Goal: Transaction & Acquisition: Purchase product/service

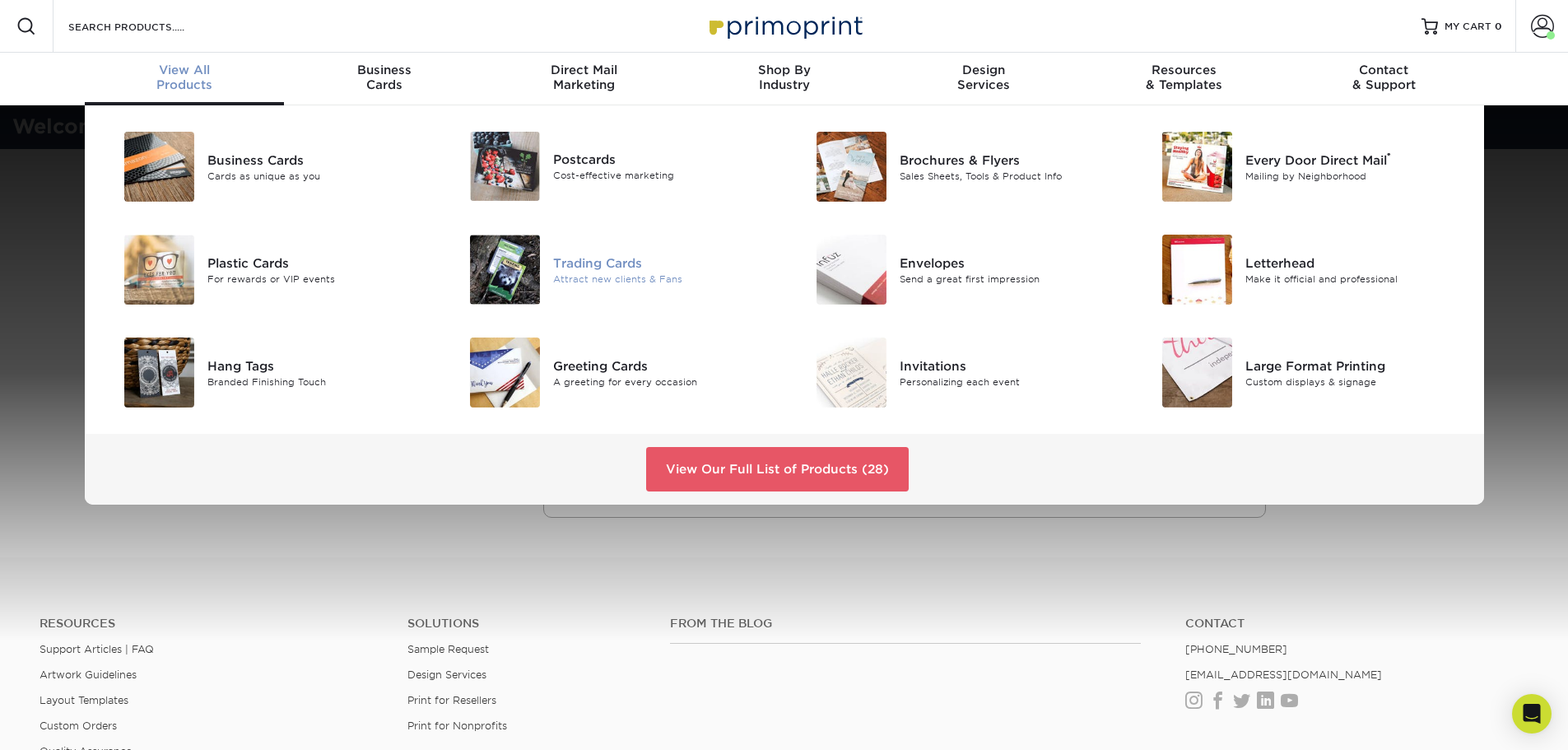
click at [586, 267] on div "Trading Cards" at bounding box center [662, 262] width 218 height 18
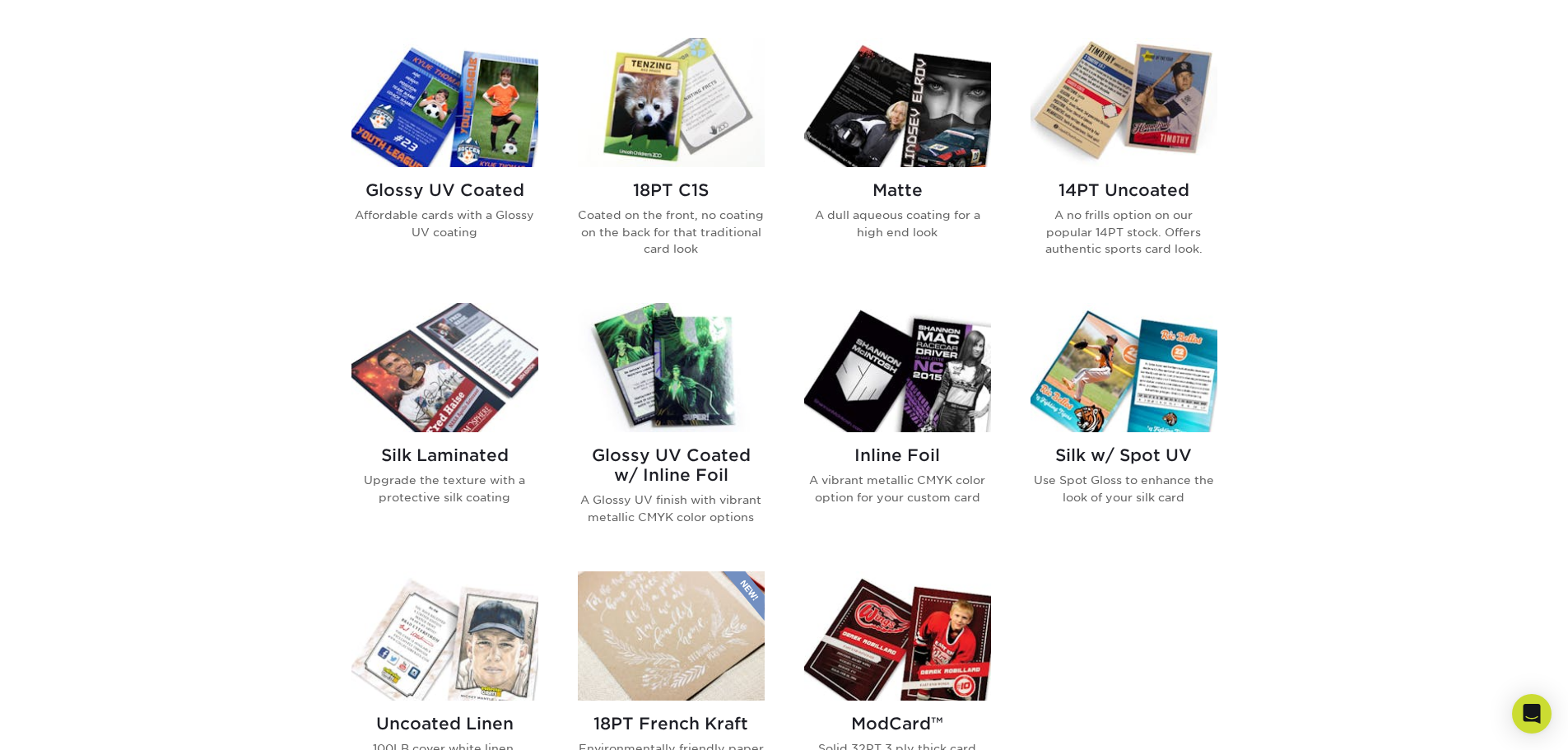
scroll to position [823, 0]
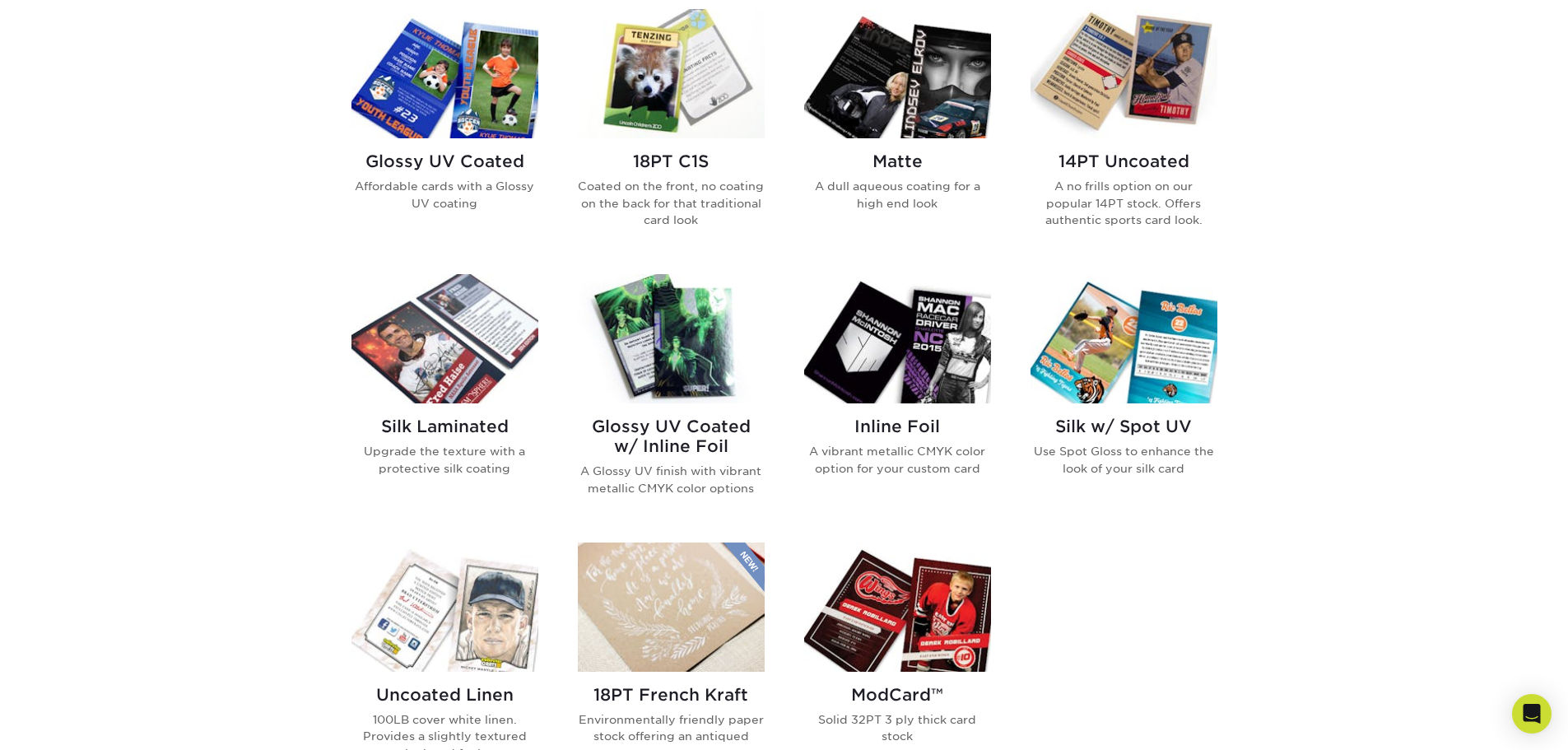
click at [485, 374] on img at bounding box center [445, 338] width 187 height 129
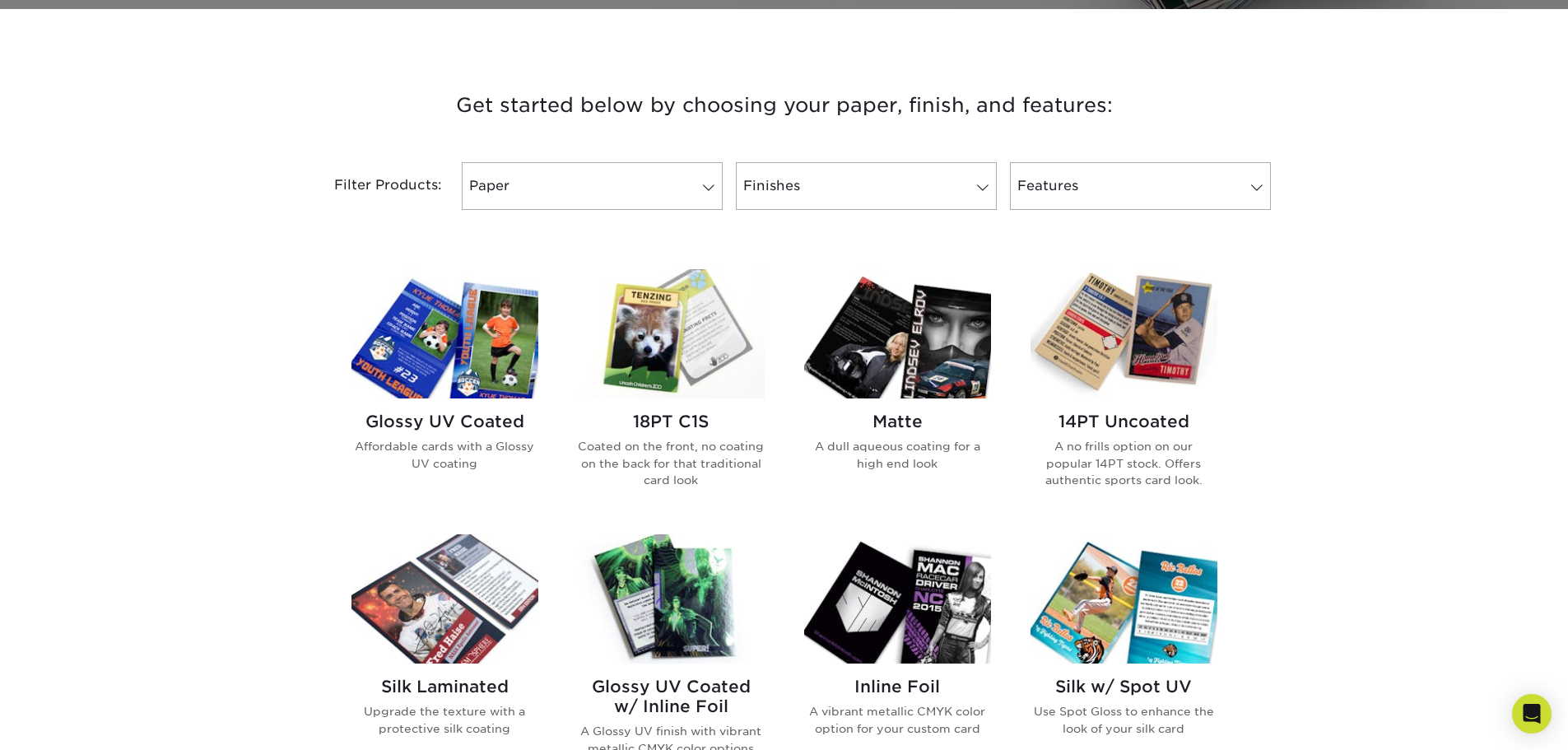
scroll to position [659, 0]
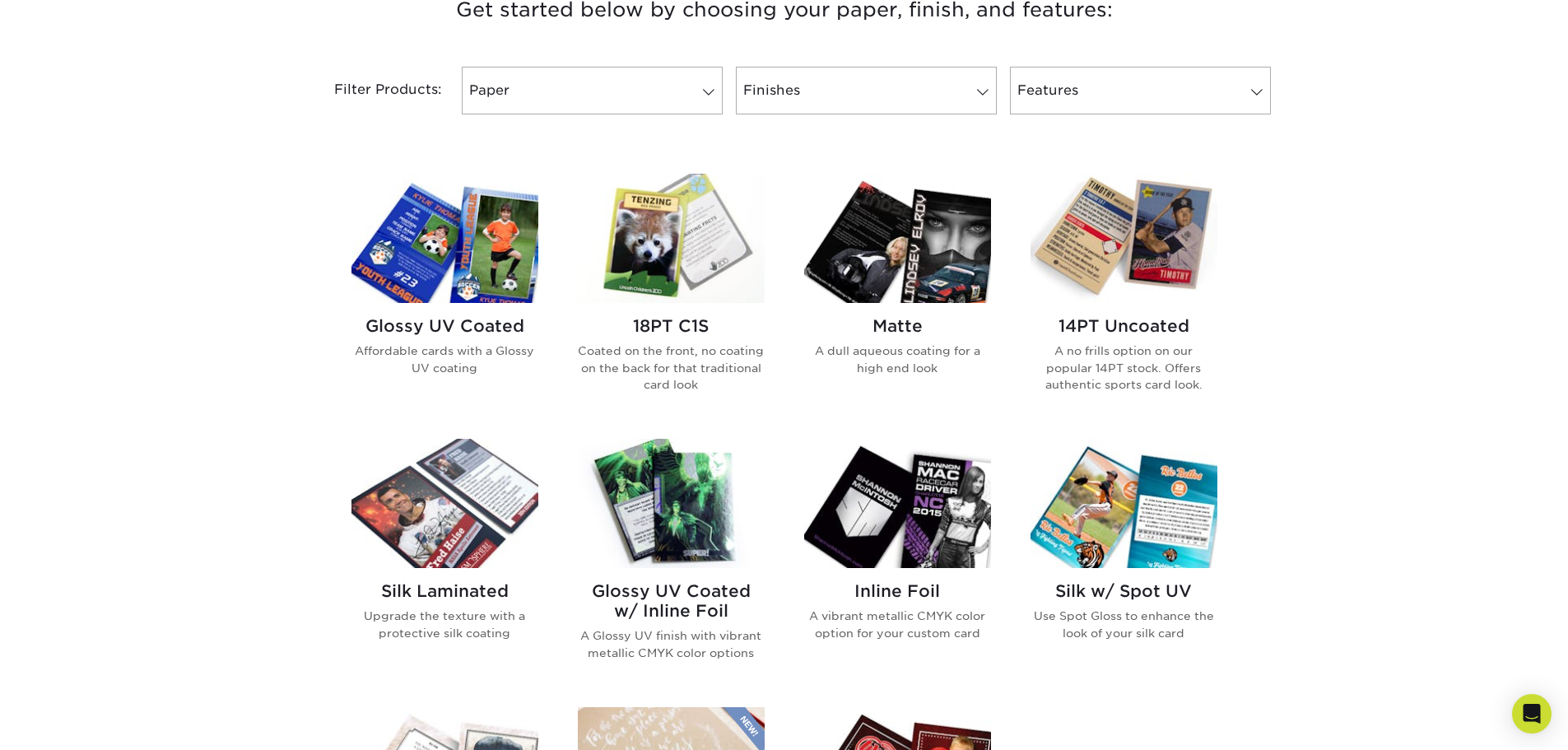
click at [478, 259] on img at bounding box center [445, 238] width 187 height 129
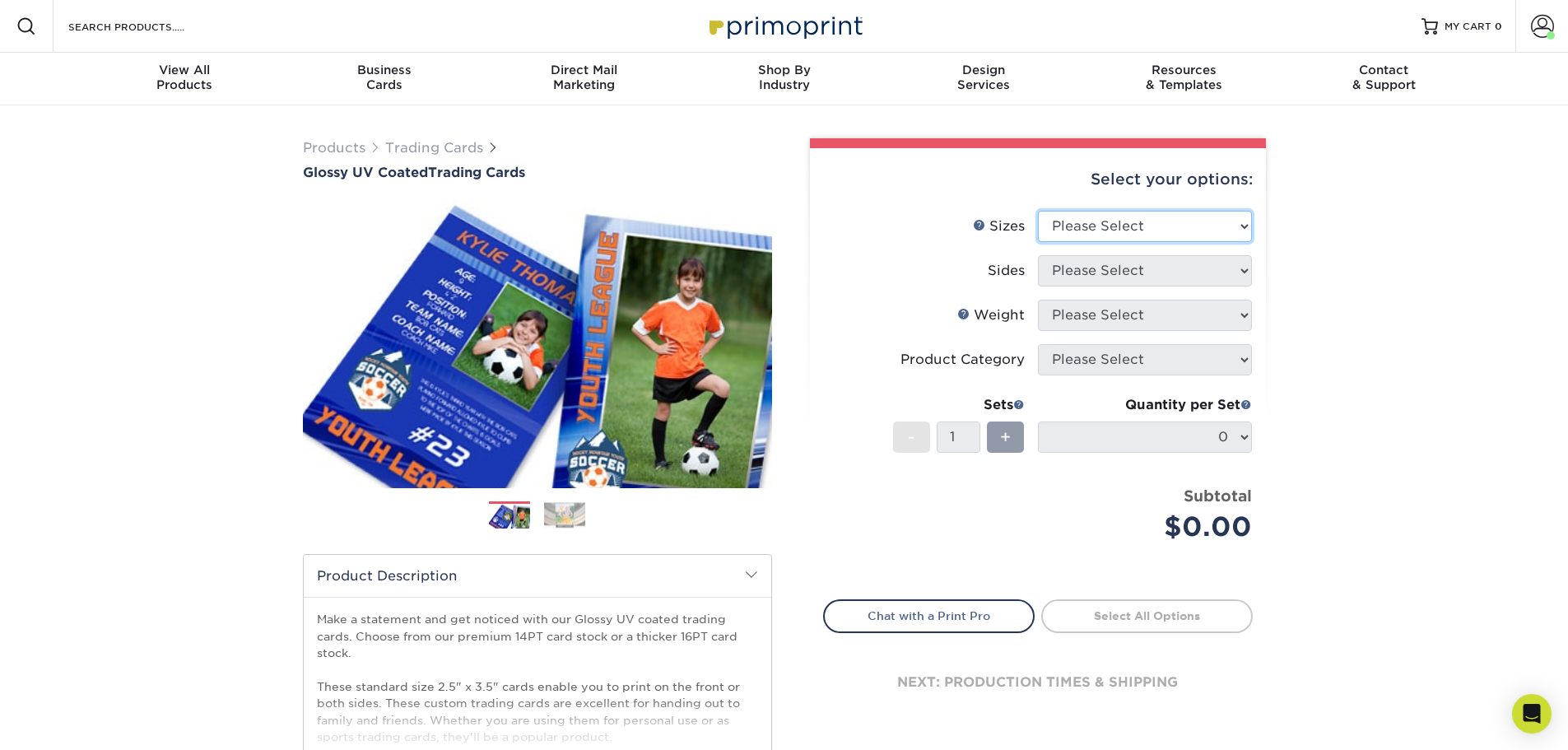
click at [1185, 228] on select "Please Select 2.5" x 3.5"" at bounding box center [1145, 226] width 214 height 31
select select "2.50x3.50"
click at [1038, 211] on select "Please Select 2.5" x 3.5"" at bounding box center [1145, 226] width 214 height 31
click at [1128, 283] on select "Please Select Print Both Sides Print Front Only" at bounding box center [1145, 270] width 214 height 31
select select "13abbda7-1d64-4f25-8bb2-c179b224825d"
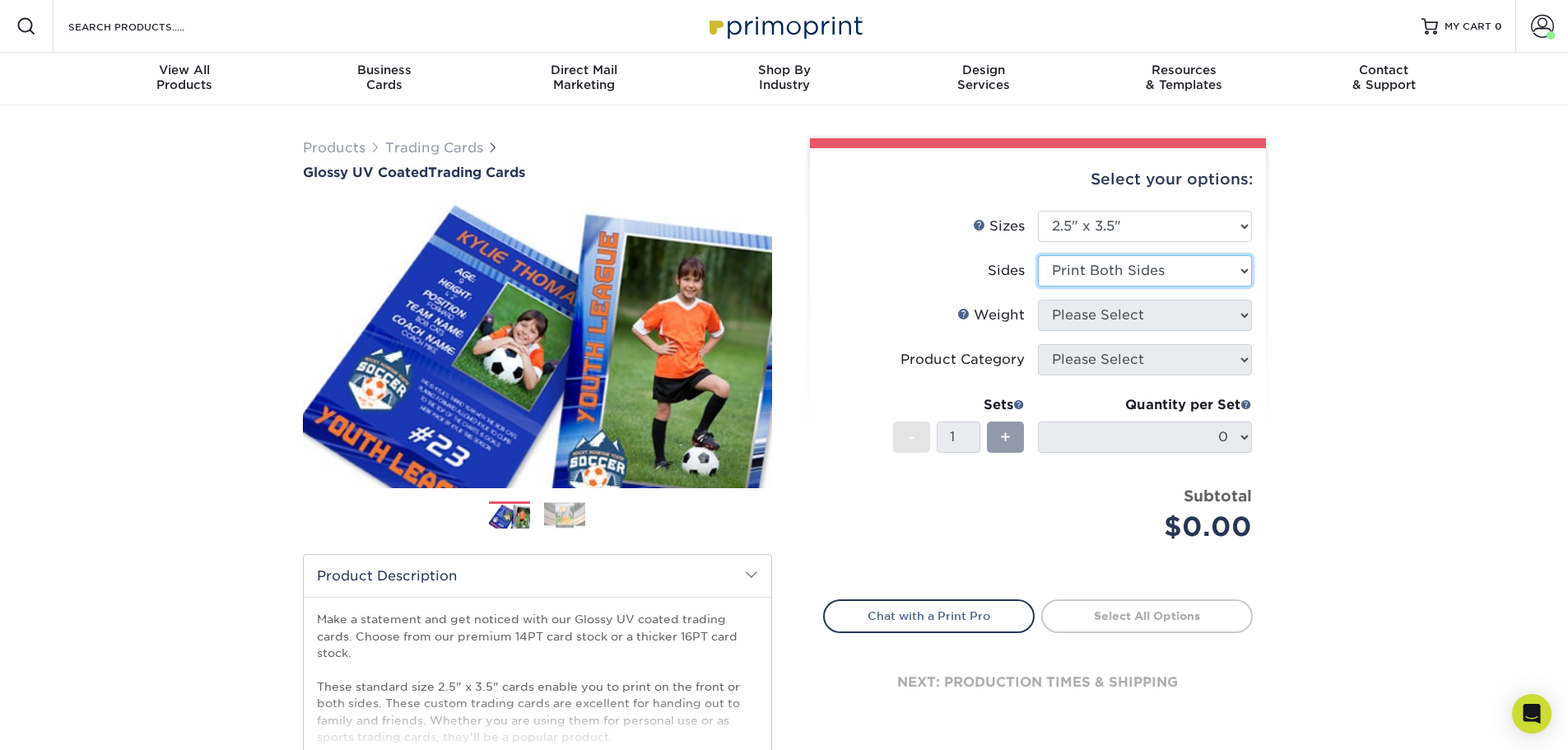
click at [1038, 255] on select "Please Select Print Both Sides Print Front Only" at bounding box center [1145, 270] width 214 height 31
click at [1118, 326] on select "Please Select 16PT 14PT 18PT C1S" at bounding box center [1145, 315] width 214 height 31
click at [1038, 300] on select "Please Select 16PT 14PT 18PT C1S" at bounding box center [1145, 315] width 214 height 31
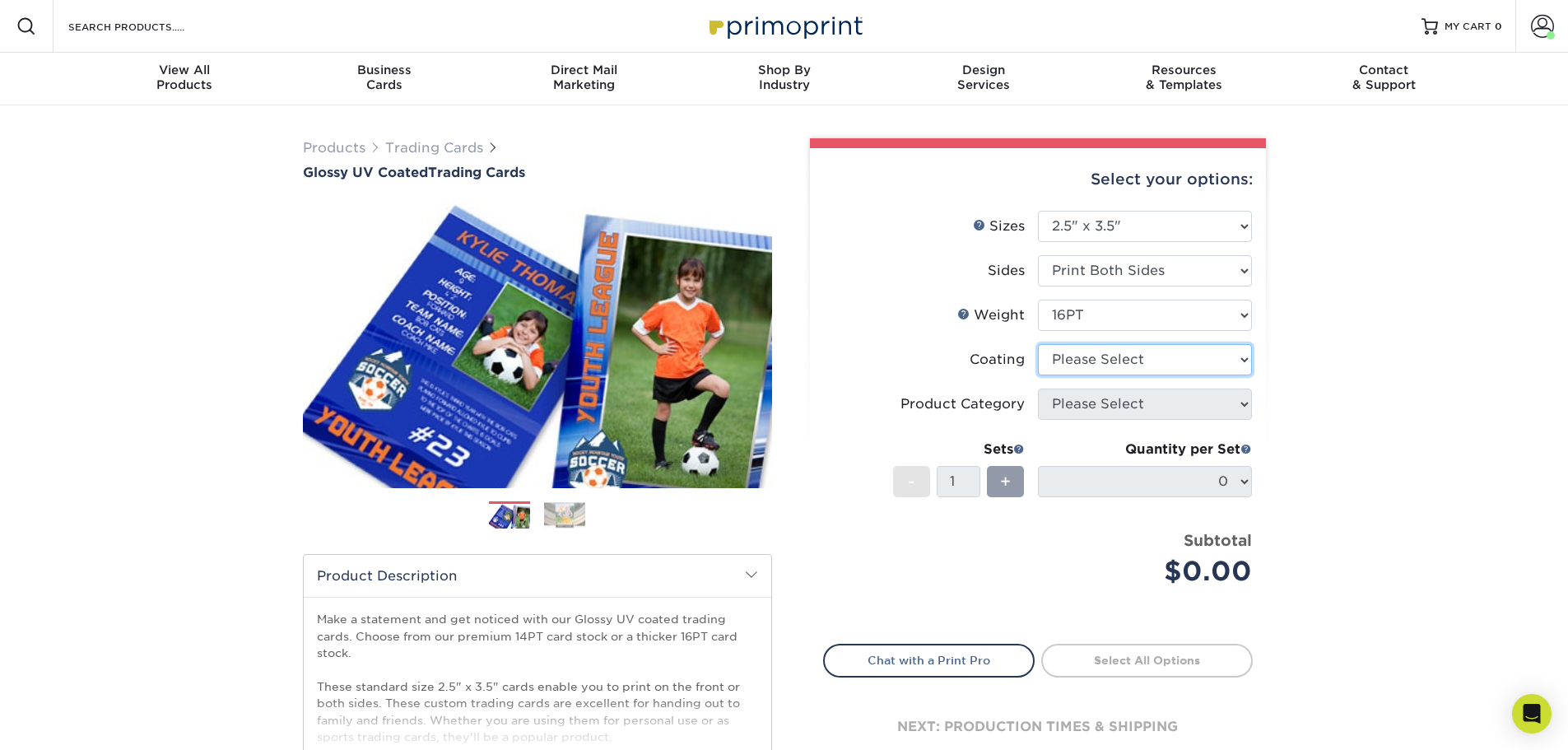
click at [1095, 362] on select at bounding box center [1145, 359] width 214 height 31
click at [1103, 320] on select "Please Select 16PT 14PT 18PT C1S" at bounding box center [1145, 315] width 214 height 31
click at [1038, 300] on select "Please Select 16PT 14PT 18PT C1S" at bounding box center [1145, 315] width 214 height 31
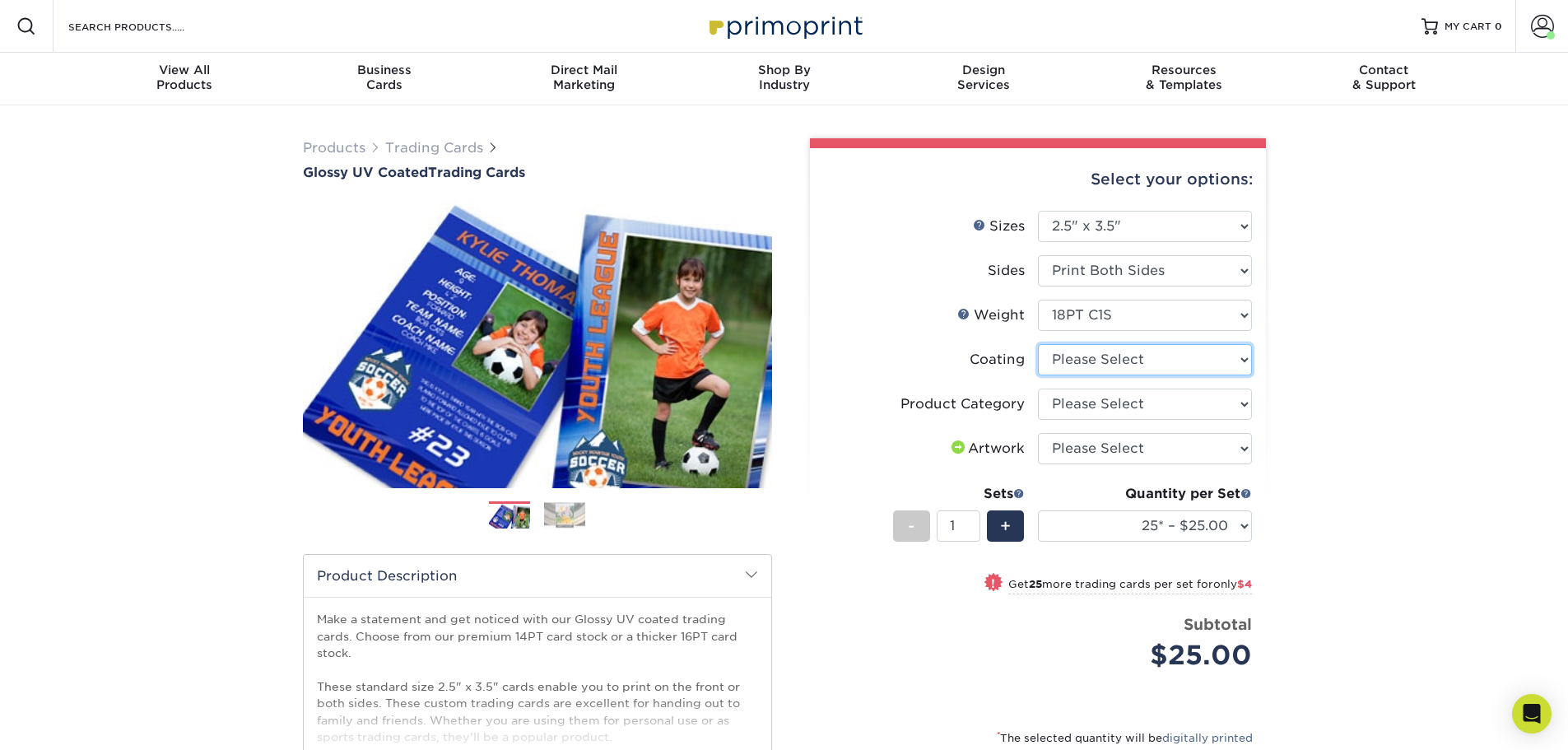
click at [1103, 364] on select at bounding box center [1145, 359] width 214 height 31
click at [1103, 318] on select "Please Select 16PT 14PT 18PT C1S" at bounding box center [1145, 315] width 214 height 31
select select "16PT"
click at [1038, 300] on select "Please Select 16PT 14PT 18PT C1S" at bounding box center [1145, 315] width 214 height 31
select select
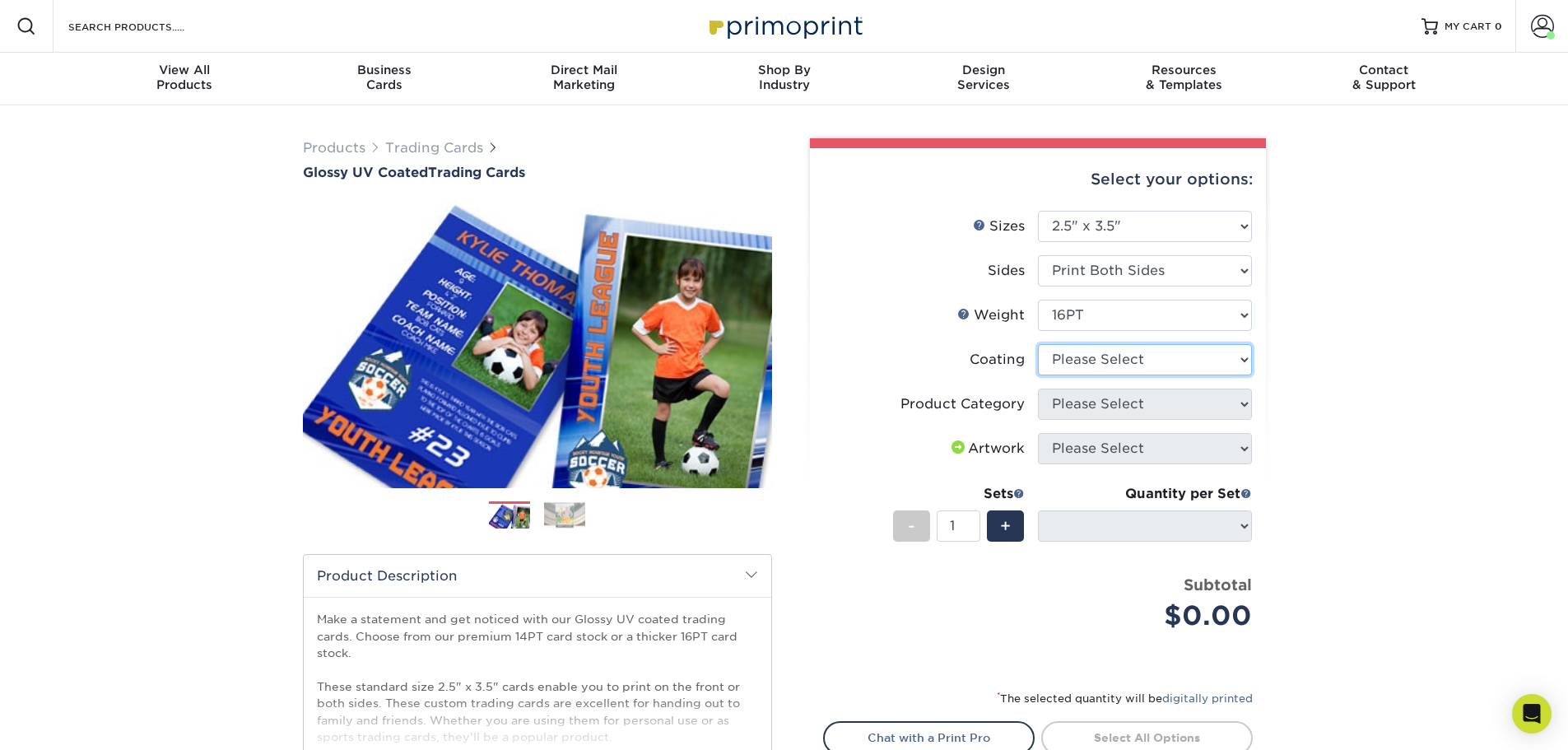
click at [1091, 366] on select at bounding box center [1145, 359] width 214 height 31
select select "ae367451-b2b8-45df-a344-0f05b6a12993"
click at [1038, 344] on select at bounding box center [1145, 359] width 214 height 31
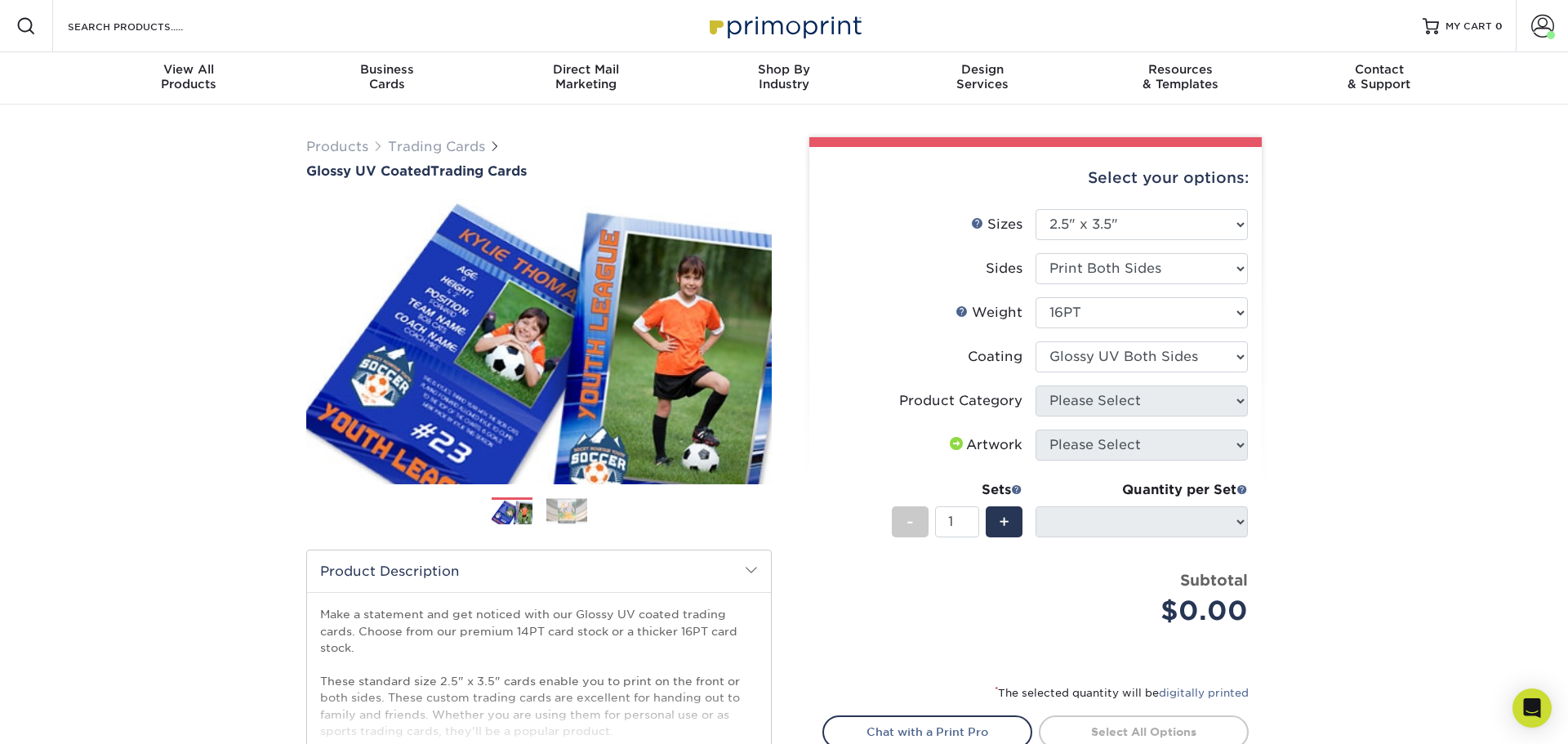
select select "-1"
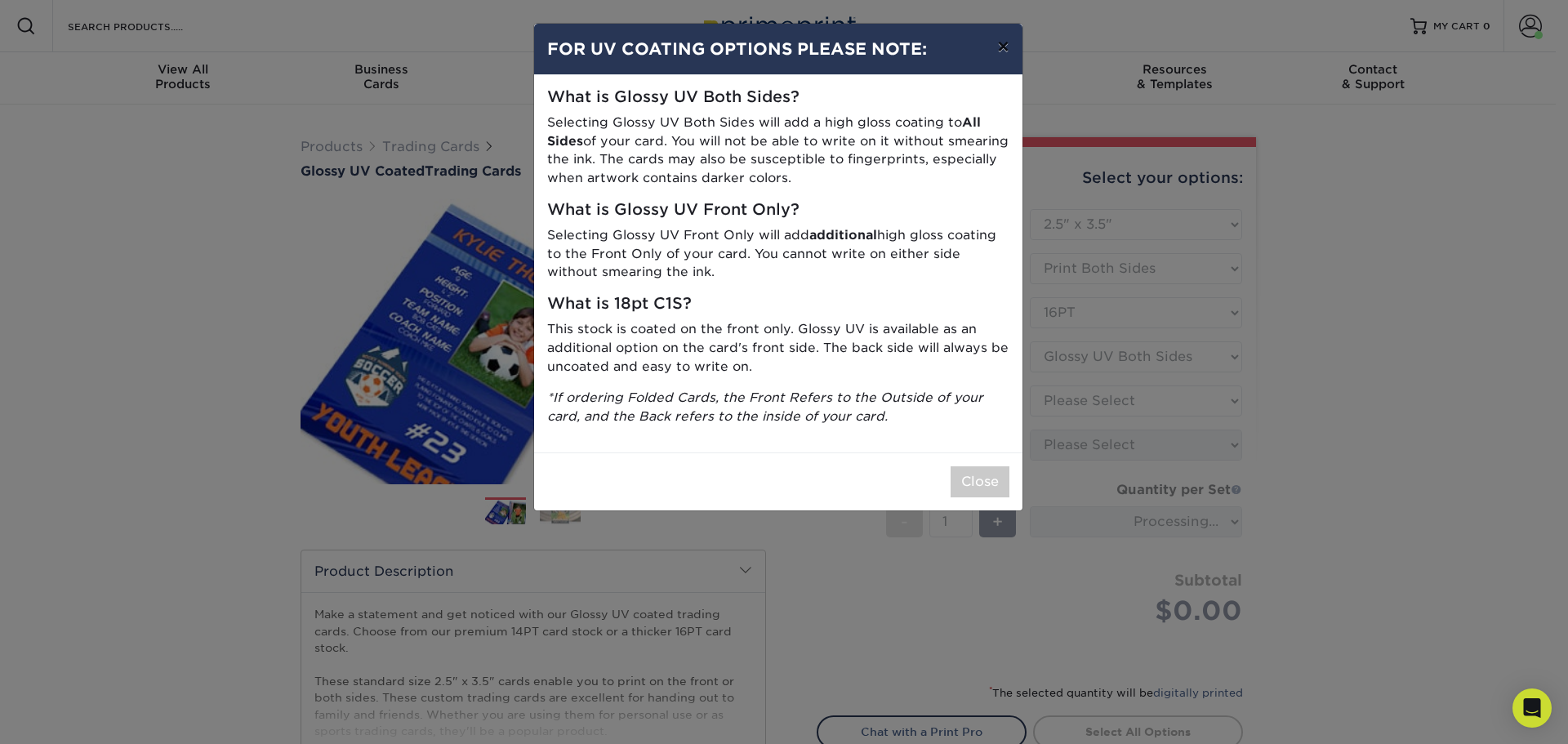
click at [1008, 52] on button "×" at bounding box center [1003, 46] width 37 height 46
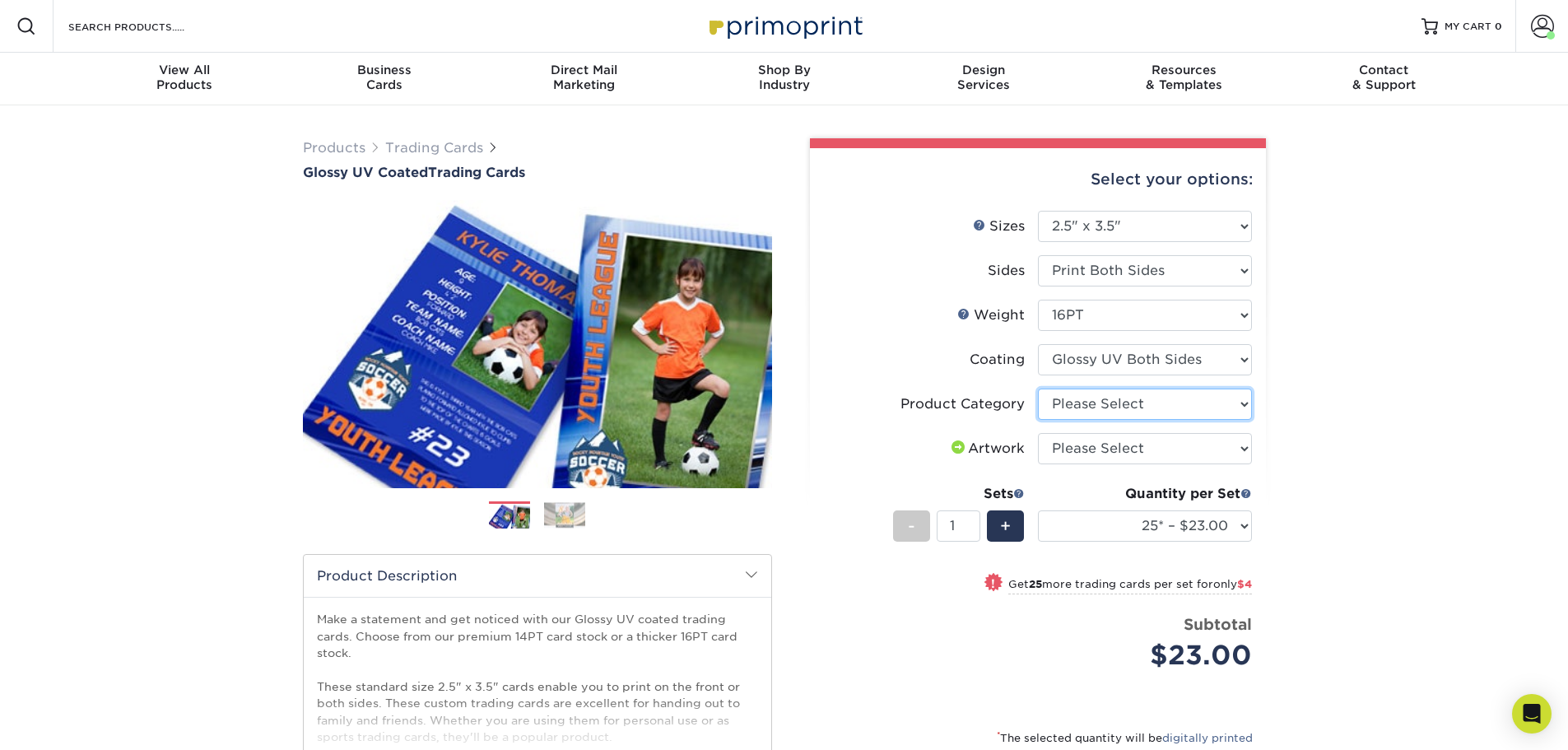
click at [1137, 399] on select "Please Select Trading Cards" at bounding box center [1145, 403] width 214 height 31
select select "c2f9bce9-36c2-409d-b101-c29d9d031e18"
click at [1038, 388] on select "Please Select Trading Cards" at bounding box center [1145, 403] width 214 height 31
click at [1111, 450] on select "Please Select I will upload files I need a design - $100" at bounding box center [1145, 448] width 214 height 31
select select "upload"
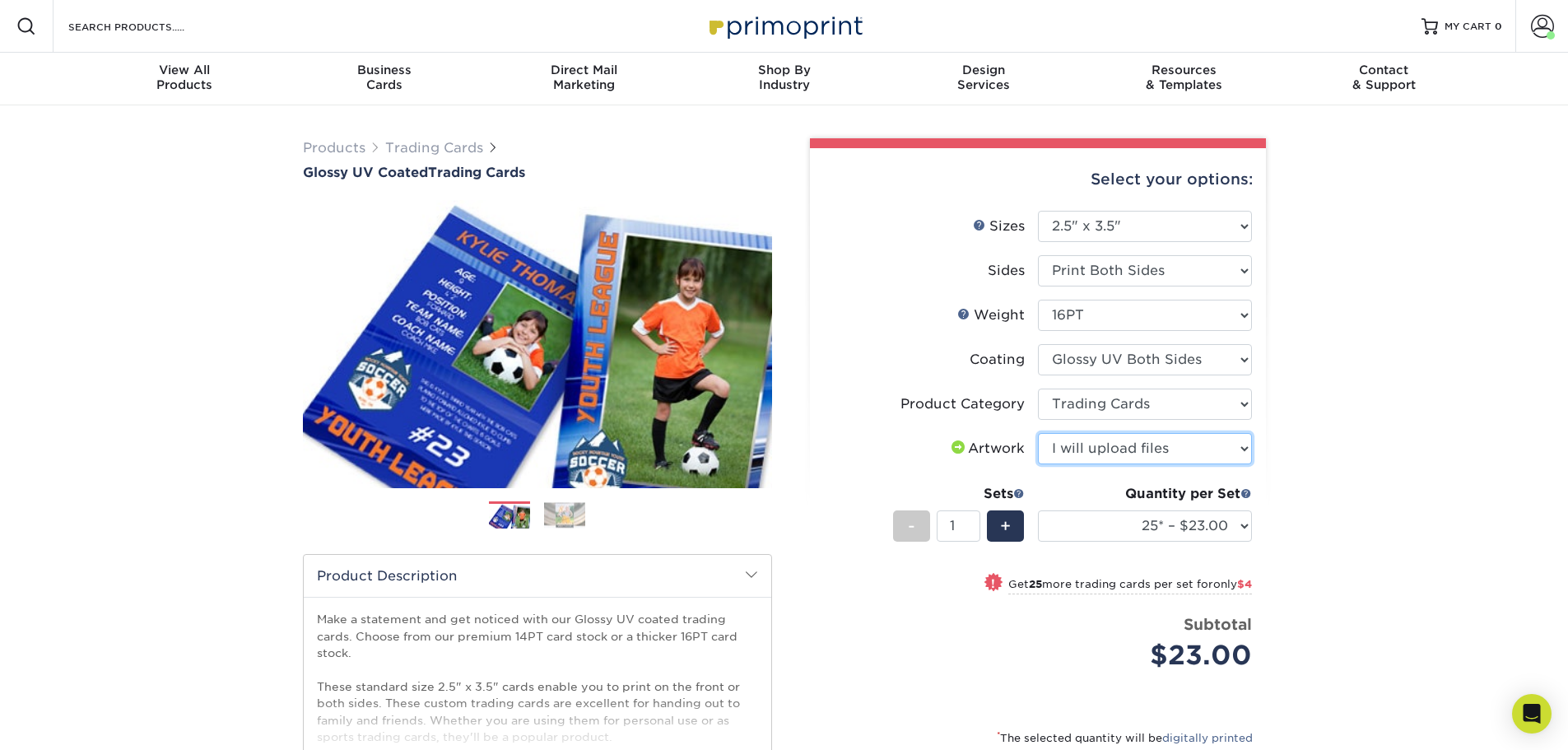
click at [1038, 433] on select "Please Select I will upload files I need a design - $100" at bounding box center [1145, 448] width 214 height 31
click at [1152, 531] on select "25* – $23.00 50* – $27.00 75* – $33.00 100* – $37.00 250* – $47.00 500 – $58.00…" at bounding box center [1145, 525] width 214 height 31
click at [1038, 510] on select "25* – $23.00 50* – $27.00 75* – $33.00 100* – $37.00 250* – $47.00 500 – $58.00…" at bounding box center [1145, 525] width 214 height 31
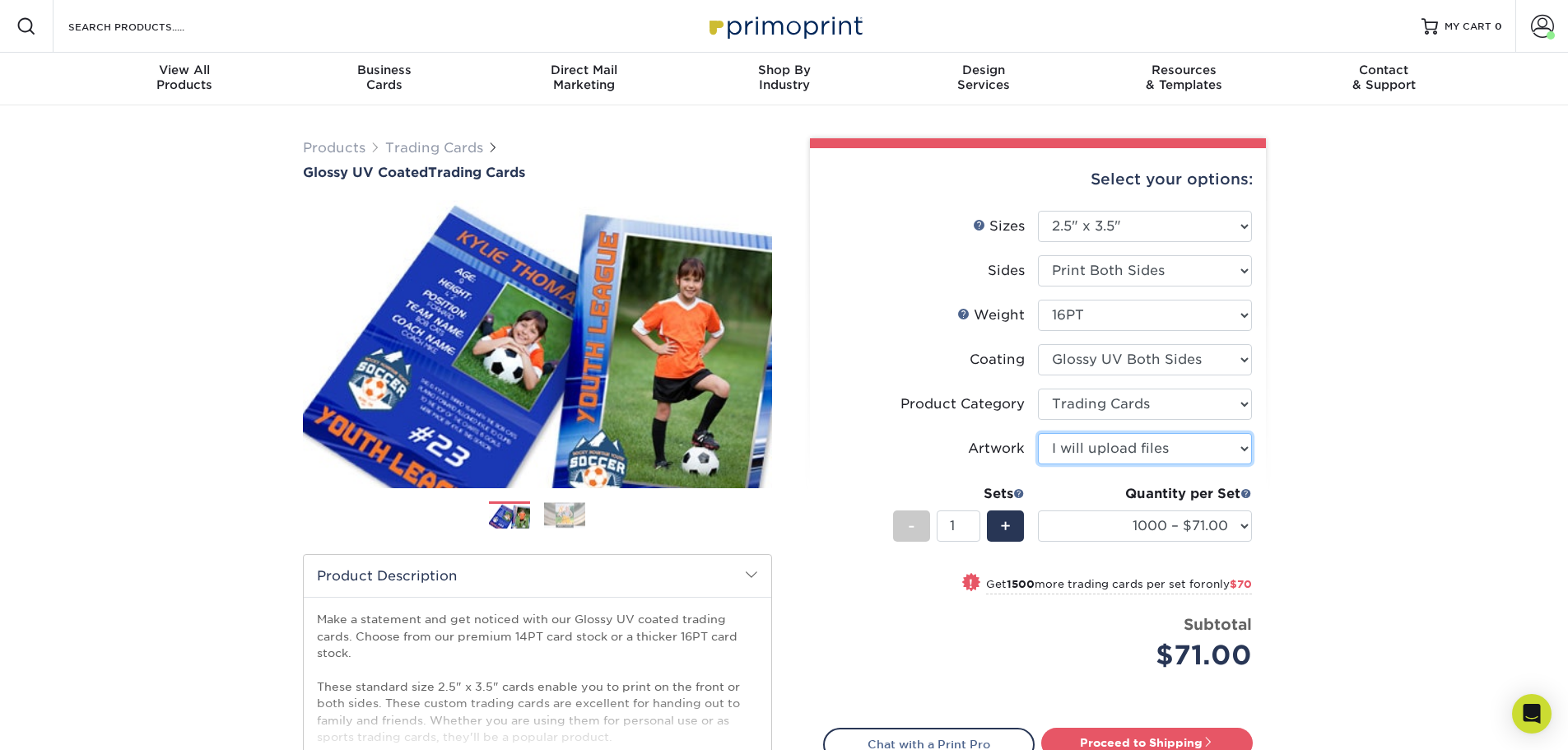
click at [1087, 445] on select "Please Select I will upload files I need a design - $100" at bounding box center [1145, 448] width 214 height 31
click at [1513, 468] on div "Products Trading Cards Glossy UV Coated Trading Cards Previous Next /" at bounding box center [784, 544] width 1568 height 879
click at [1193, 530] on select "25* – $23.00 50* – $27.00 75* – $33.00 100* – $37.00 250* – $47.00 500 – $58.00…" at bounding box center [1145, 525] width 214 height 31
click at [1341, 407] on div "Products Trading Cards Glossy UV Coated Trading Cards Previous Next /" at bounding box center [784, 544] width 1568 height 879
click at [1168, 526] on select "25* – $23.00 50* – $27.00 75* – $33.00 100* – $37.00 250* – $47.00 500 – $58.00…" at bounding box center [1145, 525] width 214 height 31
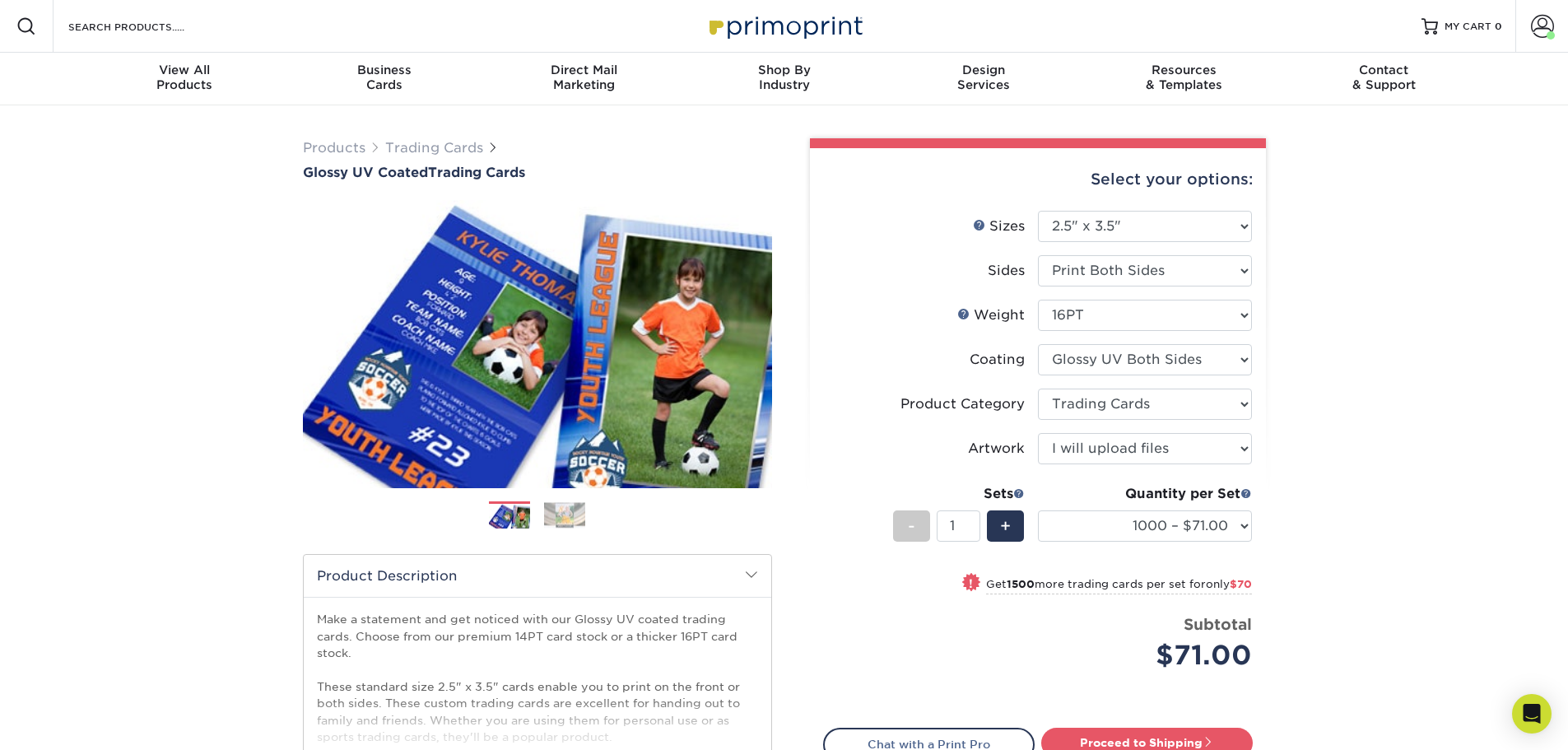
click at [1294, 517] on div "Products Trading Cards Glossy UV Coated Trading Cards Previous Next /" at bounding box center [784, 544] width 1568 height 879
click at [1200, 455] on select "Please Select I will upload files I need a design - $100" at bounding box center [1145, 448] width 214 height 31
click at [1288, 432] on div "Products Trading Cards Glossy UV Coated Trading Cards Previous Next /" at bounding box center [784, 544] width 1568 height 879
click at [1189, 529] on select "25* – $23.00 50* – $27.00 75* – $33.00 100* – $37.00 250* – $47.00 500 – $58.00…" at bounding box center [1145, 525] width 214 height 31
click at [1324, 478] on div "Products Trading Cards Glossy UV Coated Trading Cards Previous Next /" at bounding box center [784, 544] width 1568 height 879
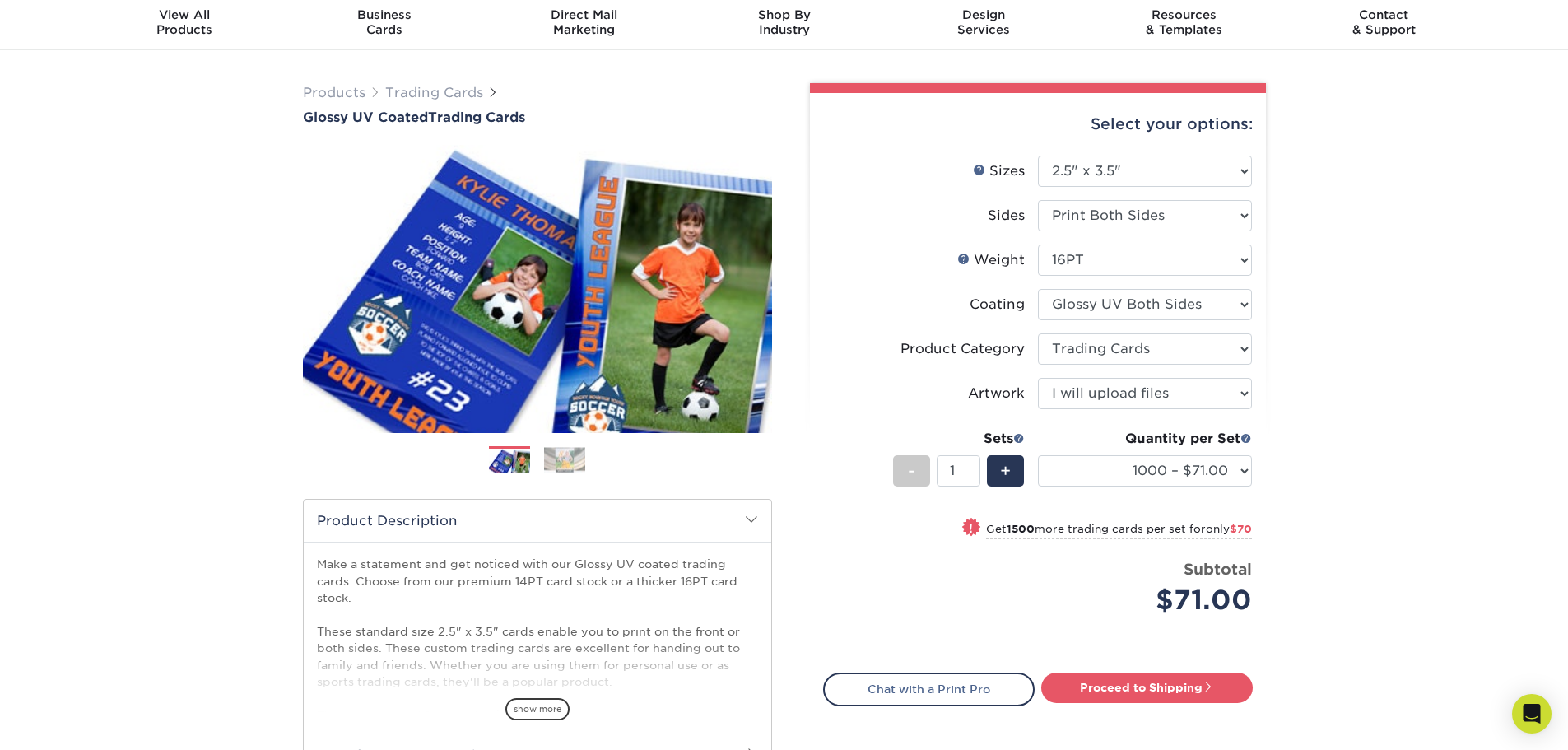
scroll to position [247, 0]
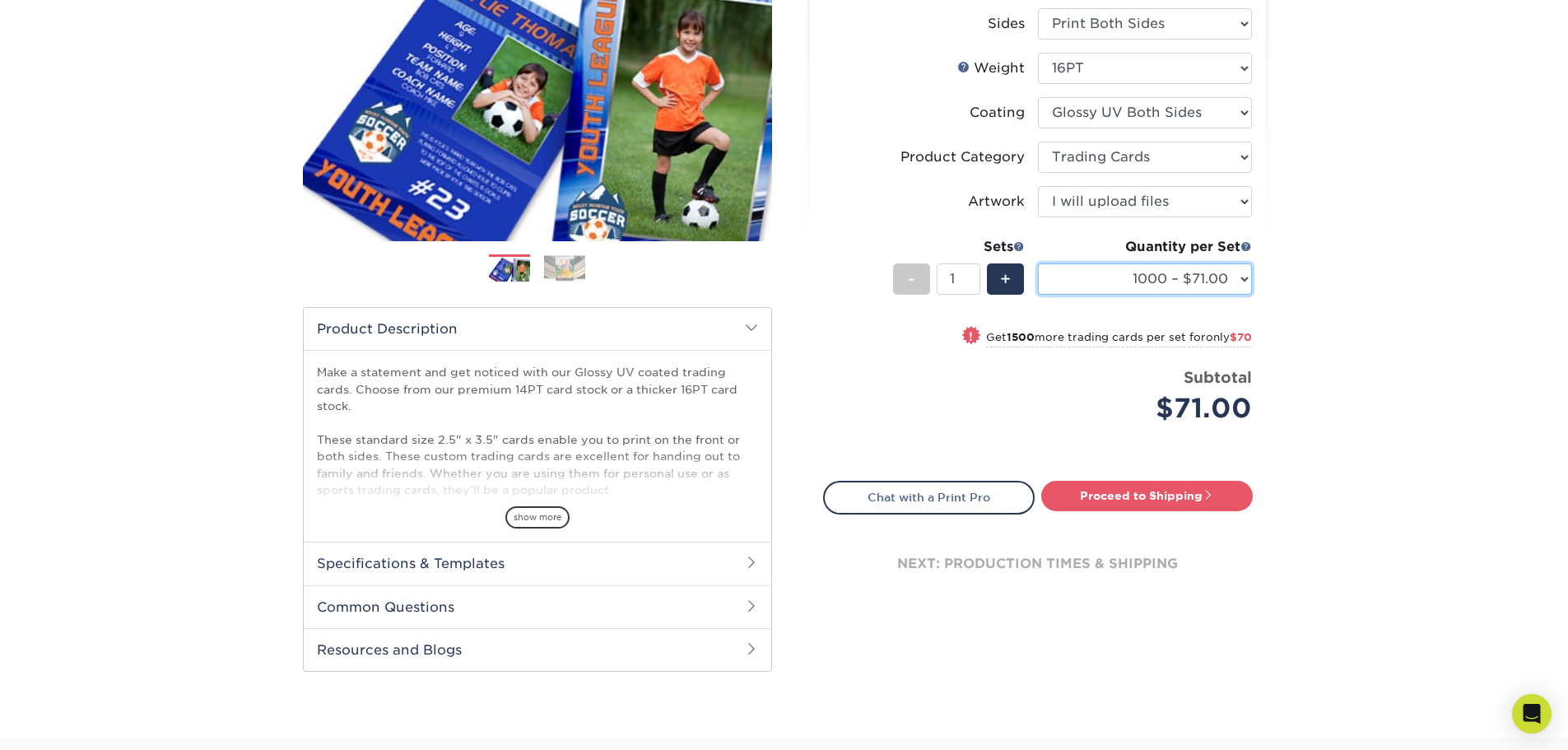
click at [1171, 293] on select "25* – $23.00 50* – $27.00 75* – $33.00 100* – $37.00 250* – $47.00 500 – $58.00…" at bounding box center [1145, 278] width 214 height 31
click at [1038, 263] on select "25* – $23.00 50* – $27.00 75* – $33.00 100* – $37.00 250* – $47.00 500 – $58.00…" at bounding box center [1145, 278] width 214 height 31
click at [1203, 286] on select "25* – $23.00 50* – $27.00 75* – $33.00 100* – $37.00 250* – $47.00 500 – $58.00…" at bounding box center [1145, 278] width 214 height 31
select select "1000 – $71.00"
click at [1038, 263] on select "25* – $23.00 50* – $27.00 75* – $33.00 100* – $37.00 250* – $47.00 500 – $58.00…" at bounding box center [1145, 278] width 214 height 31
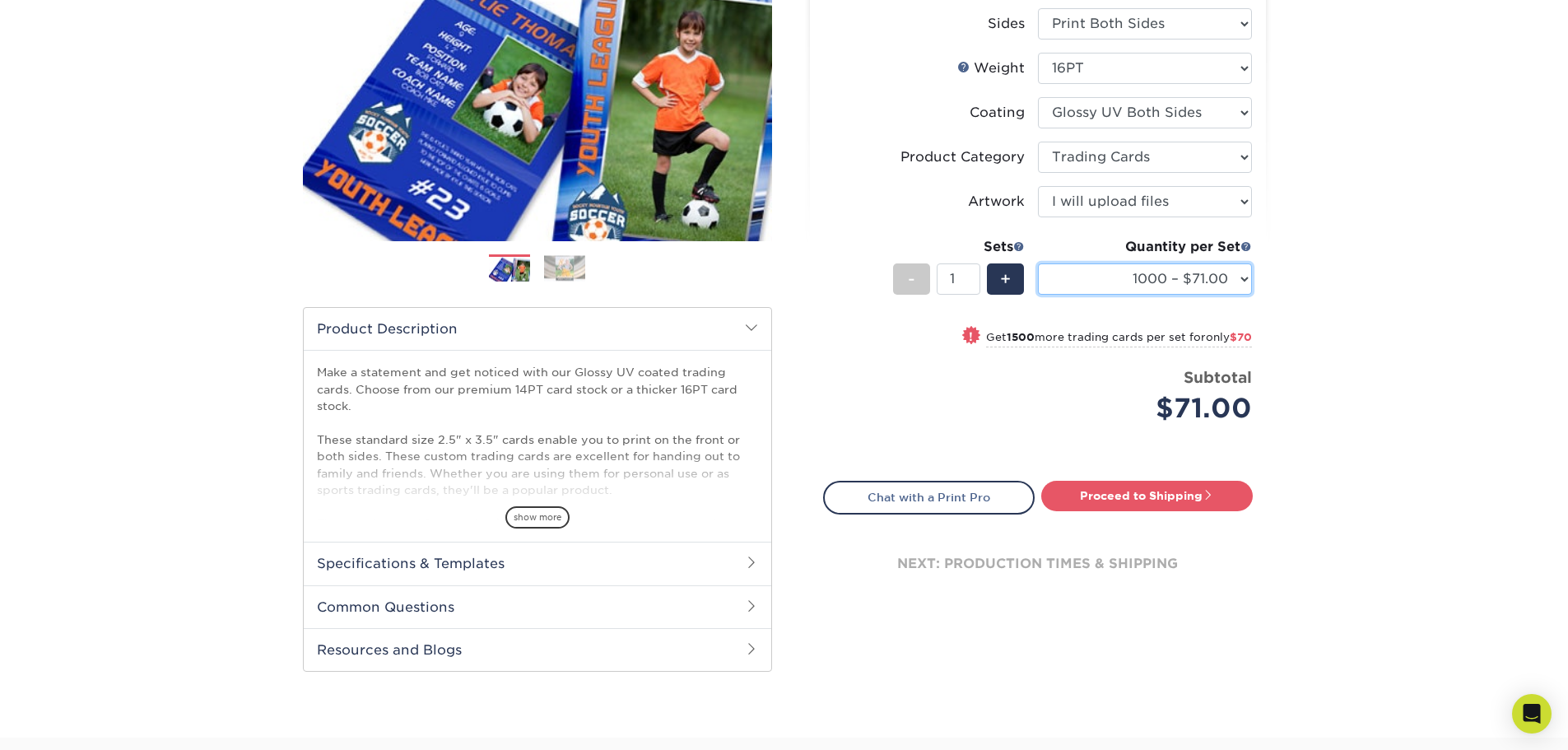
scroll to position [164, 0]
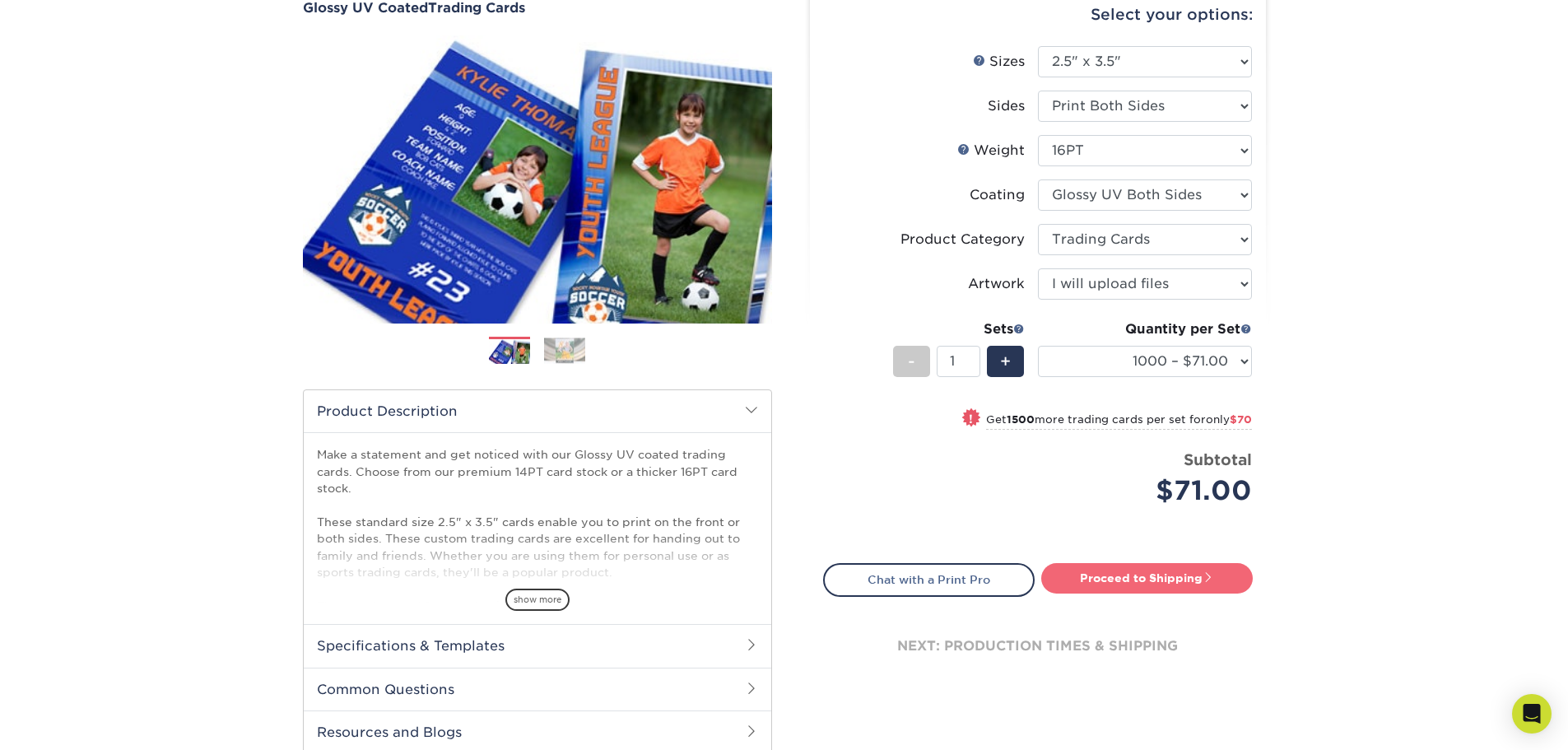
click at [1142, 570] on link "Proceed to Shipping" at bounding box center [1147, 578] width 212 height 30
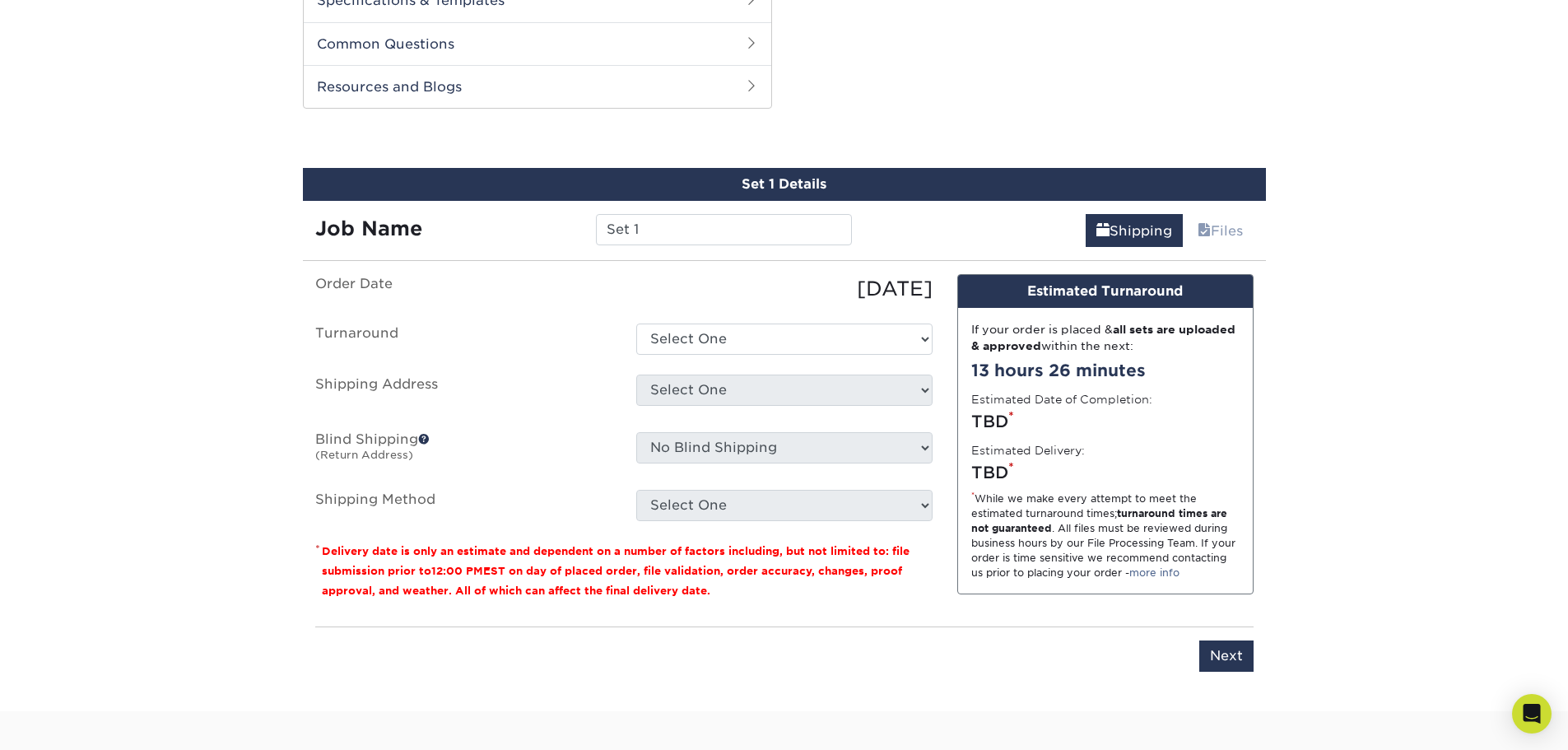
scroll to position [837, 0]
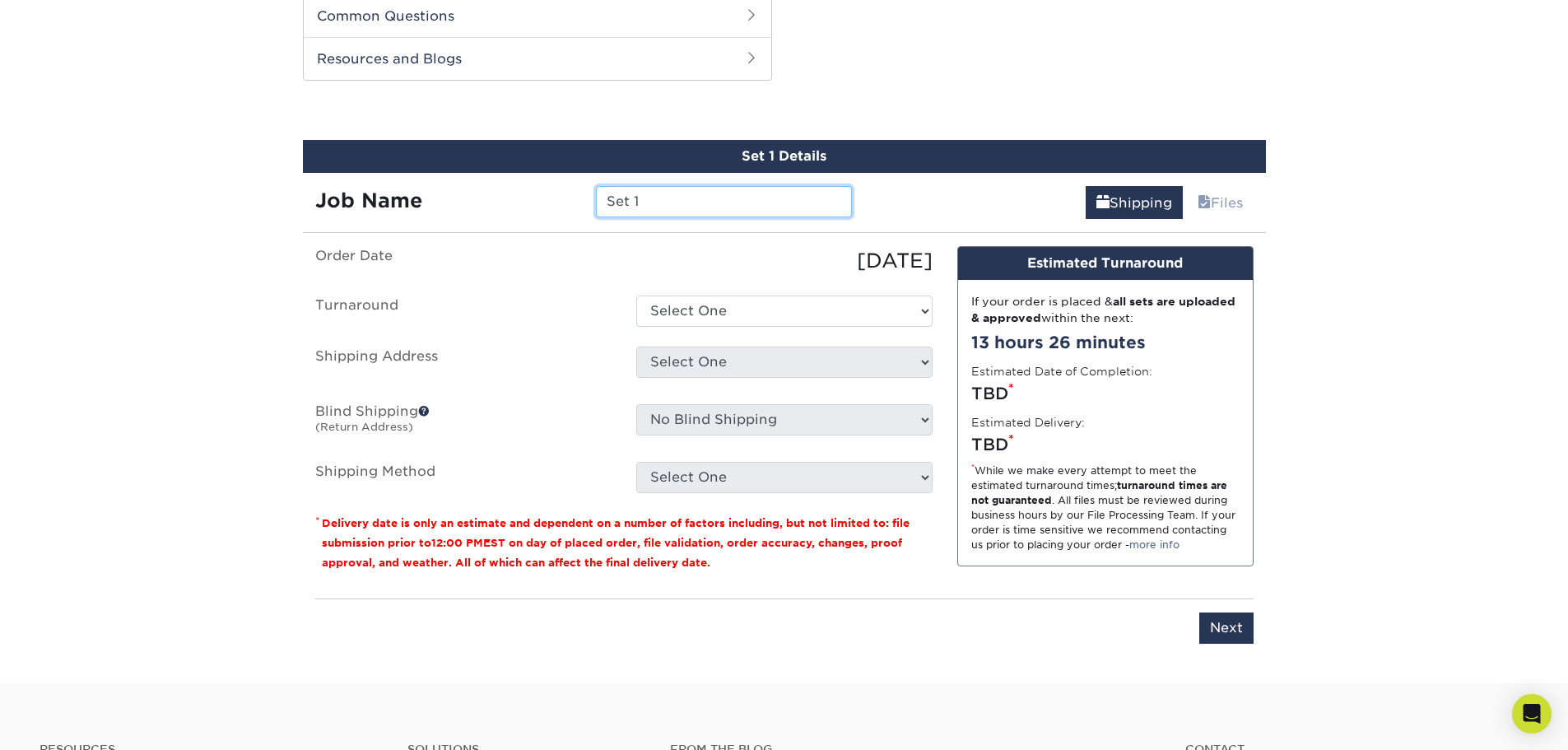
click at [700, 209] on input "Set 1" at bounding box center [724, 201] width 256 height 31
type input "S"
type input "DOLLY"
click at [705, 308] on select "Select One 2-4 Business Days 2 Day Next Business Day" at bounding box center [784, 310] width 296 height 31
select select "2e96ff5b-e9ef-4670-9669-1707f813ef34"
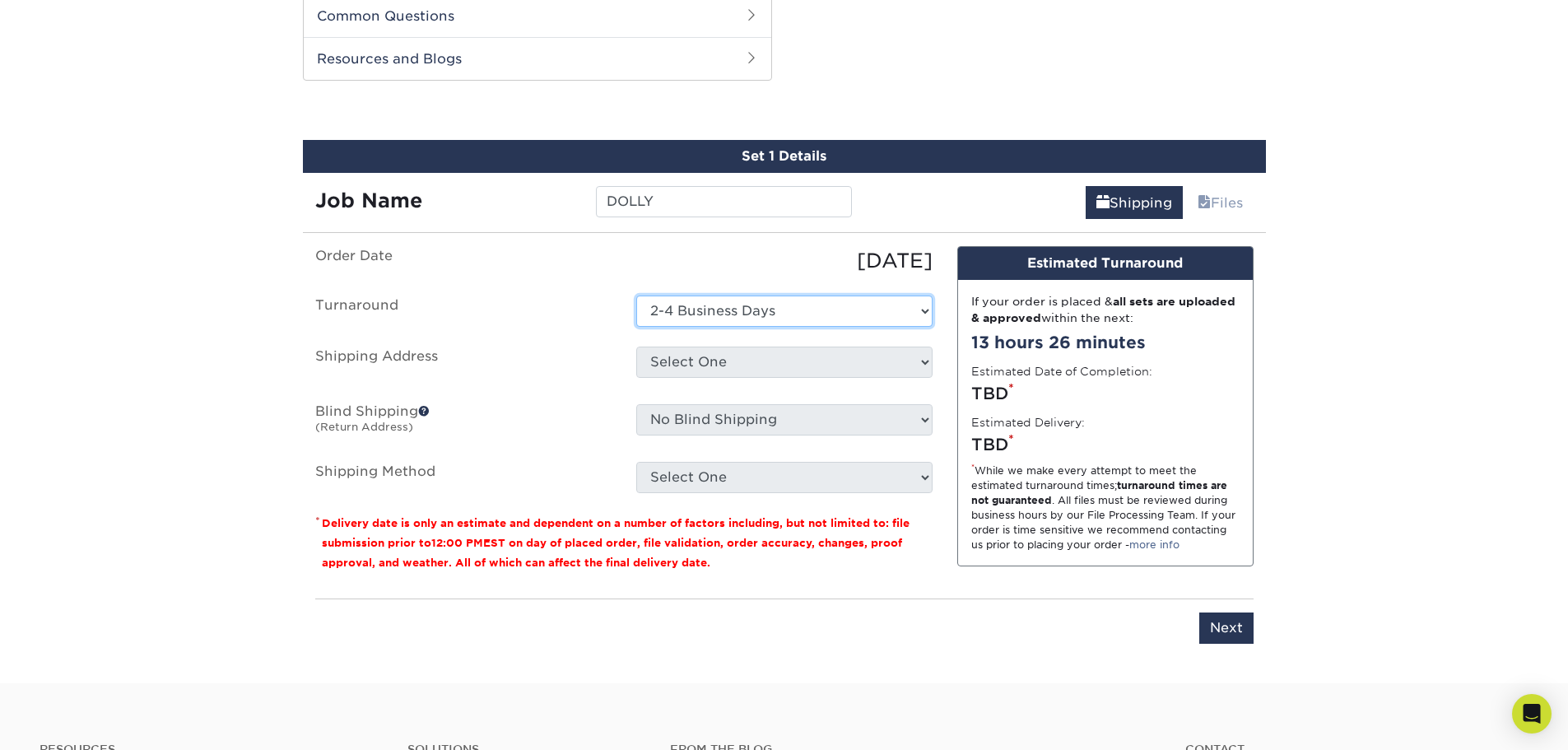
click at [636, 295] on select "Select One 2-4 Business Days 2 Day Next Business Day" at bounding box center [784, 310] width 296 height 31
click at [698, 372] on select "Select One Exotic + Add New Address" at bounding box center [784, 362] width 296 height 31
select select "184545"
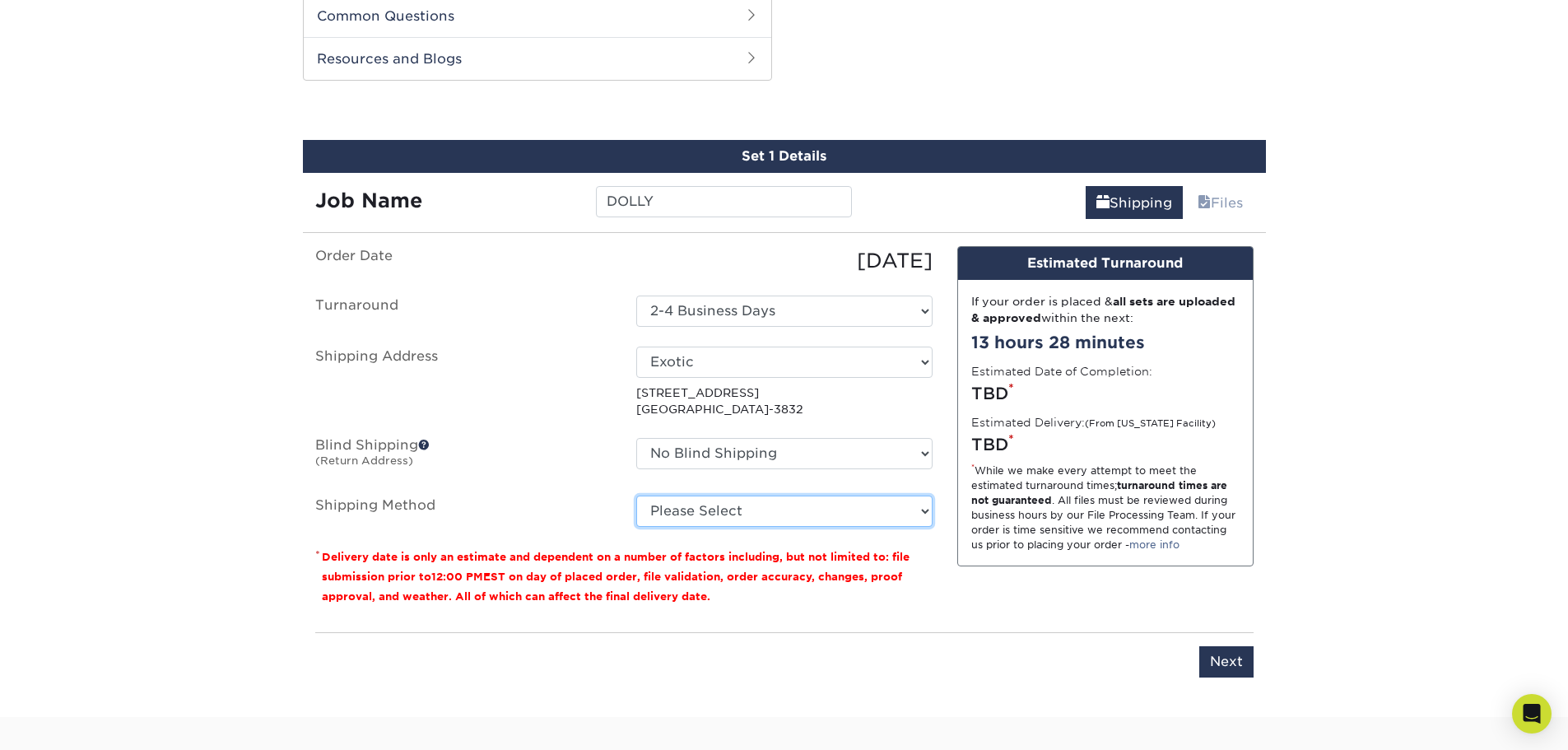
click at [719, 513] on select "Please Select 3 Day Shipping Service (+$20.06) Ground Shipping (+$20.28) 2 Day …" at bounding box center [784, 510] width 296 height 31
select select "02"
click at [636, 495] on select "Please Select 3 Day Shipping Service (+$20.06) Ground Shipping (+$20.28) 2 Day …" at bounding box center [784, 510] width 296 height 31
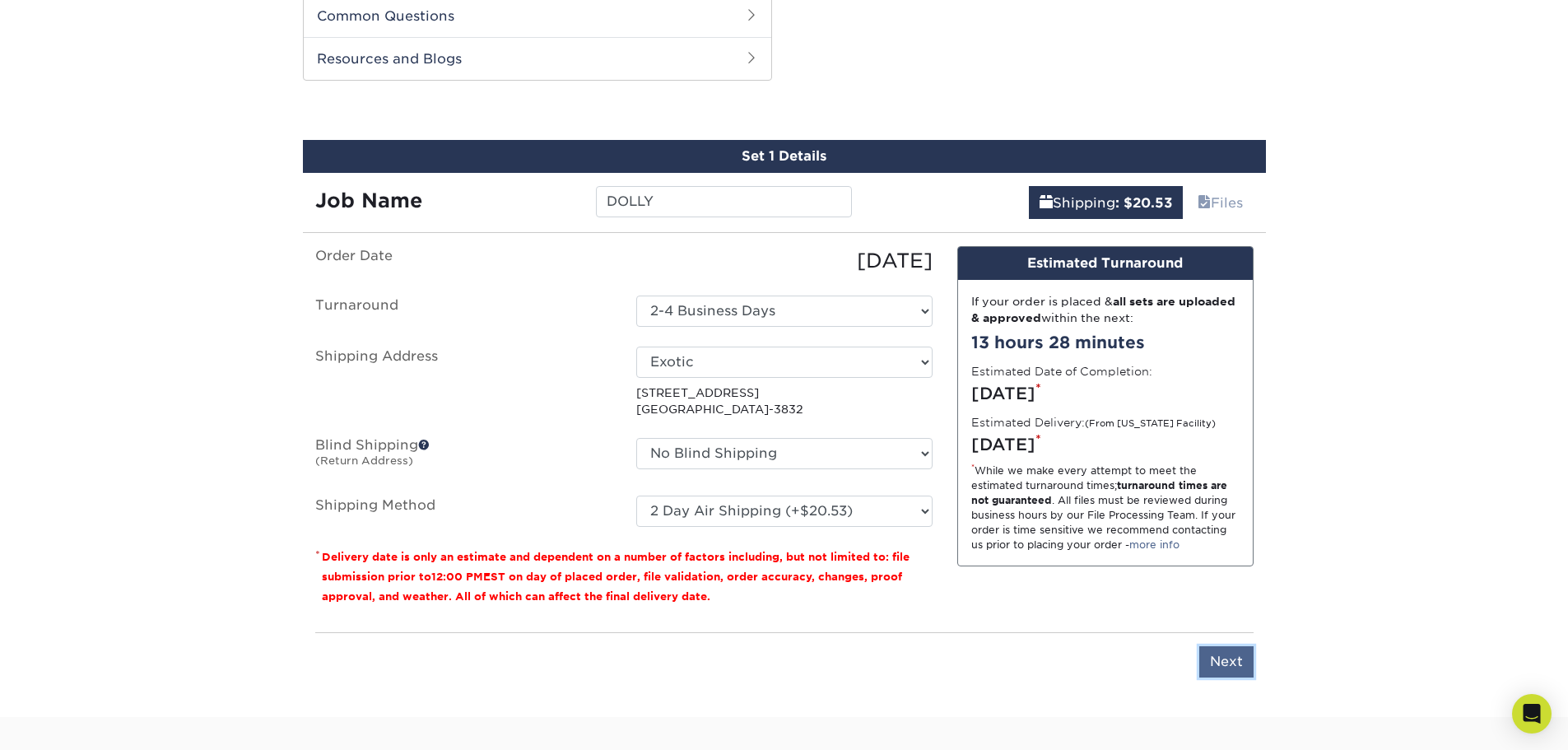
click at [1240, 671] on input "Next" at bounding box center [1227, 661] width 55 height 31
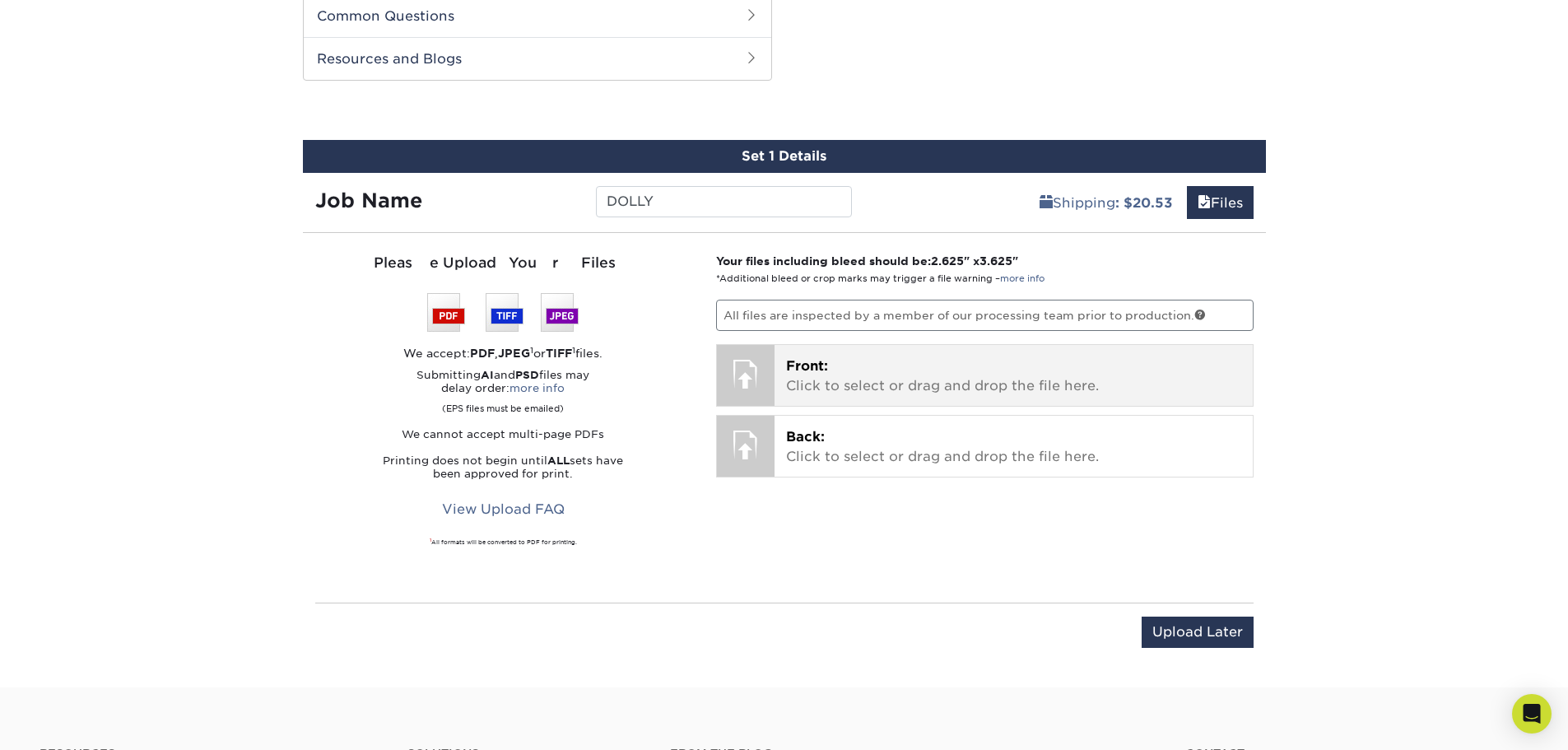
click at [907, 381] on p "Front: Click to select or drag and drop the file here." at bounding box center [1013, 376] width 455 height 39
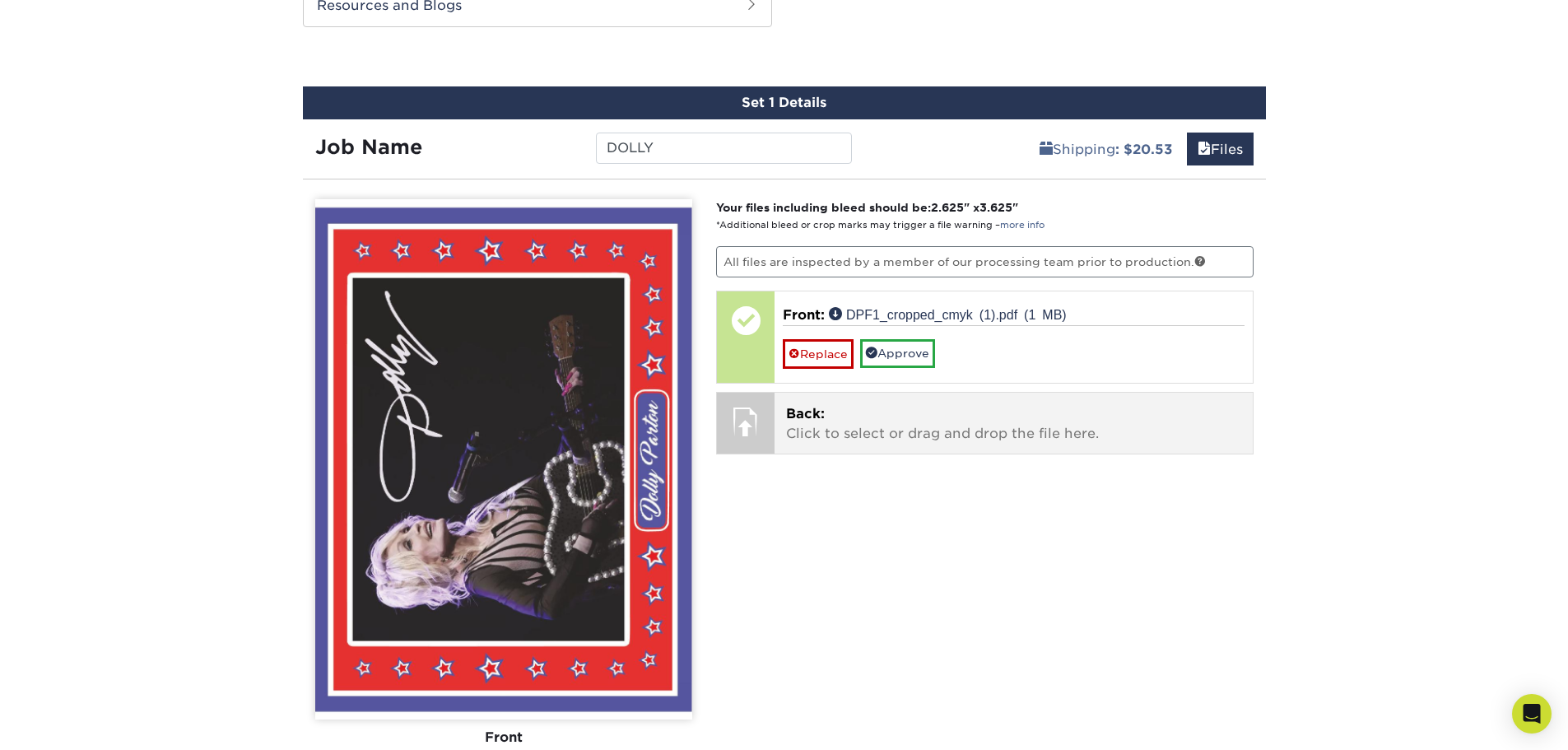
scroll to position [920, 0]
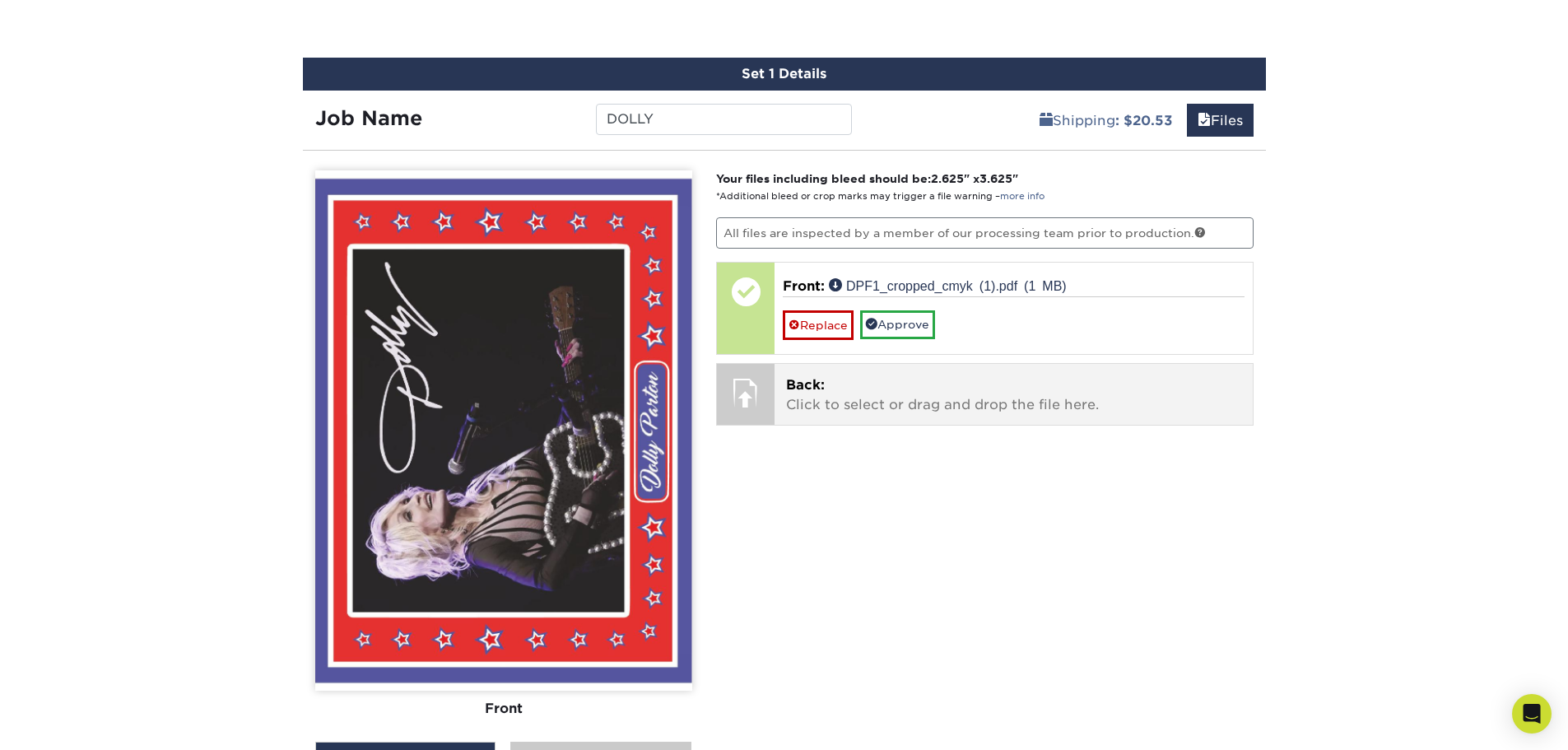
click at [845, 401] on p "Back: Click to select or drag and drop the file here." at bounding box center [1013, 395] width 455 height 39
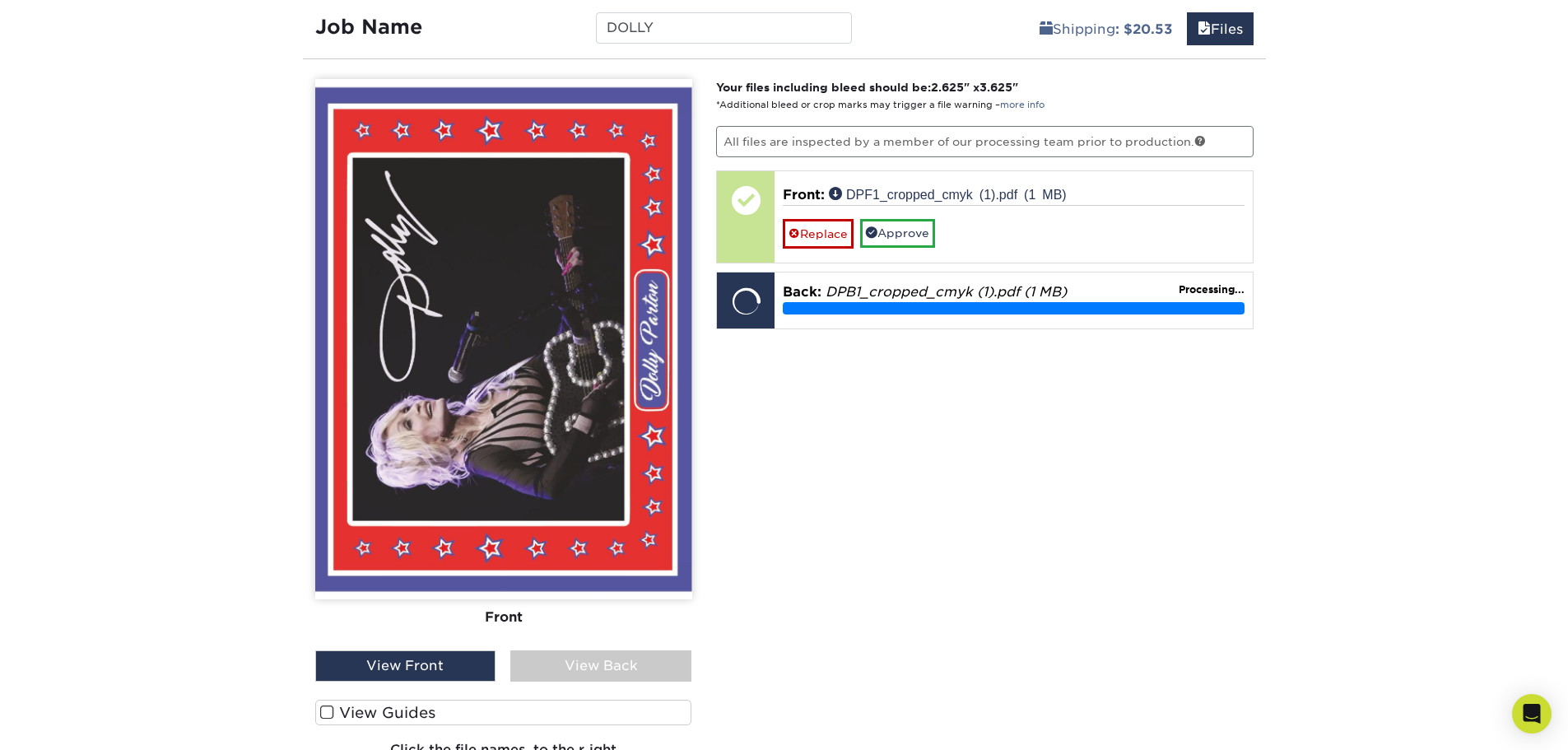
scroll to position [1003, 0]
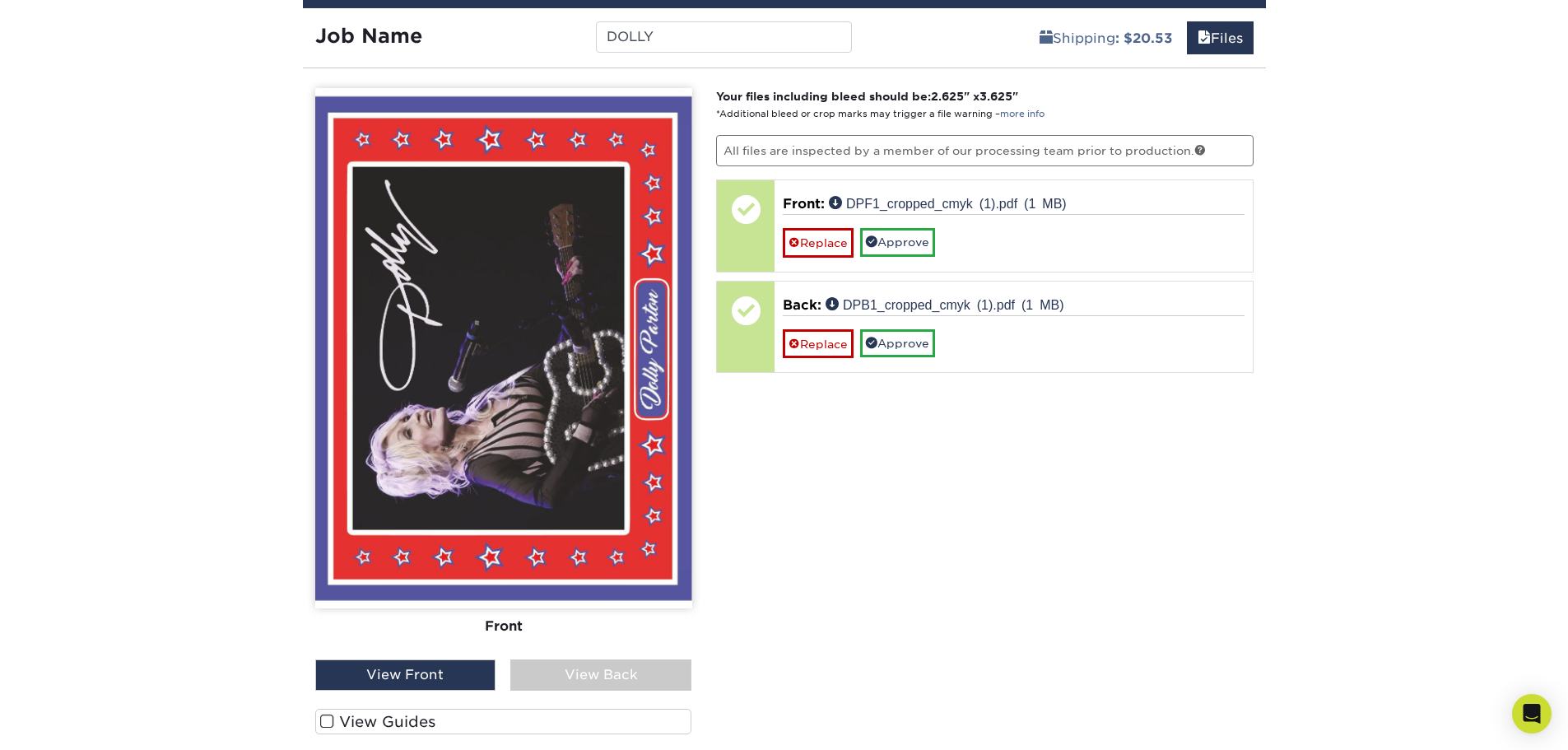
click at [604, 675] on div "View Back" at bounding box center [601, 674] width 181 height 31
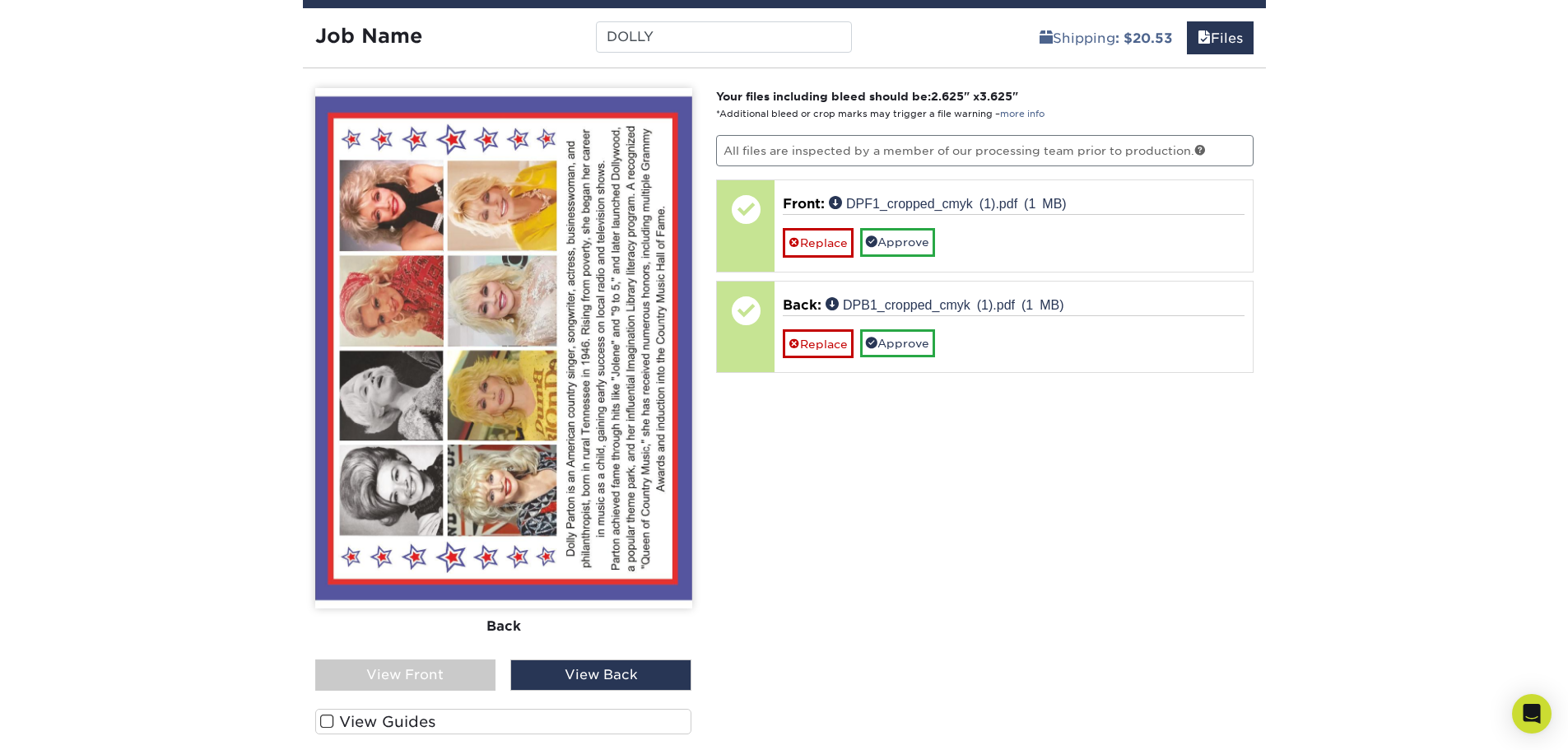
click at [463, 665] on div "View Front" at bounding box center [405, 674] width 181 height 31
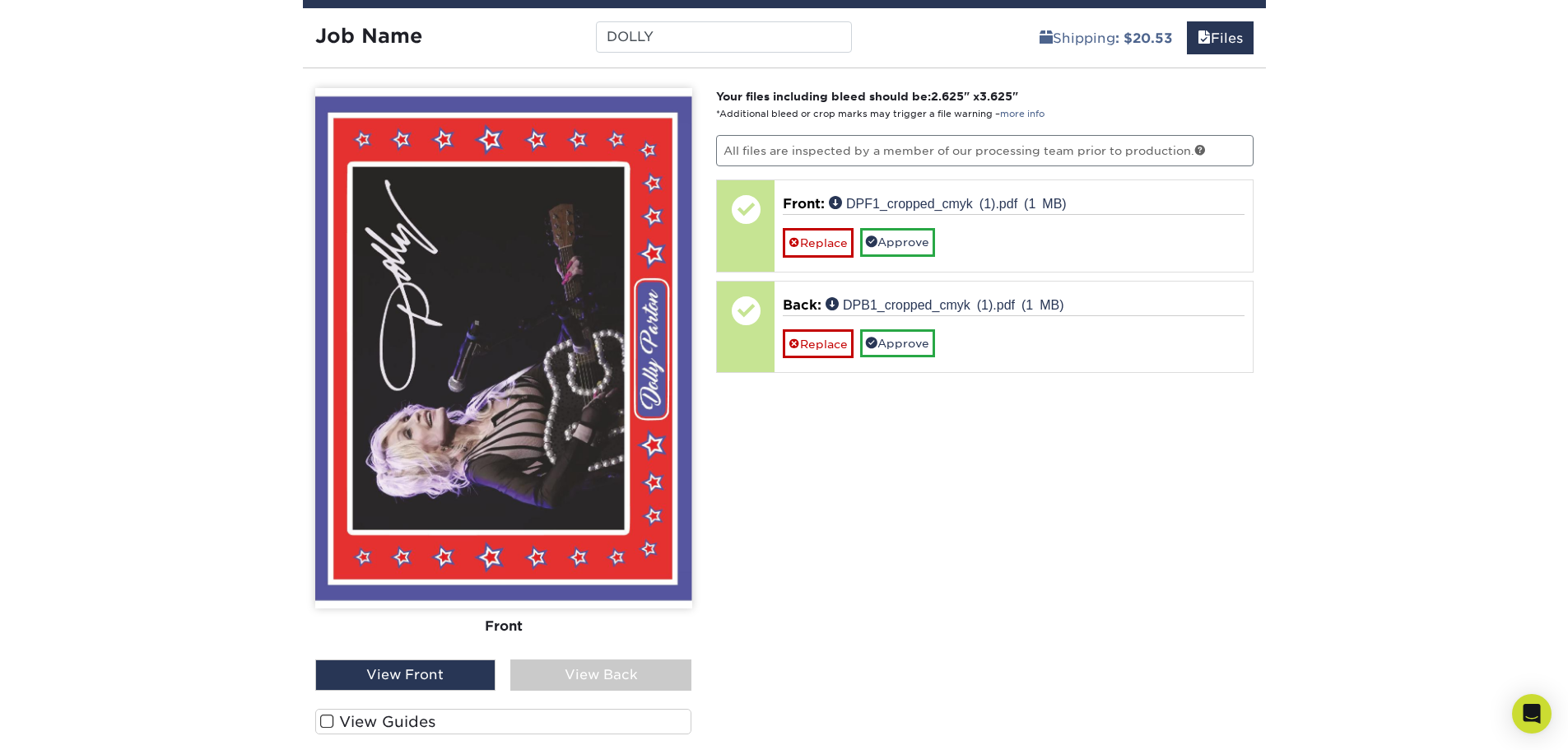
click at [546, 680] on div "View Back" at bounding box center [601, 674] width 181 height 31
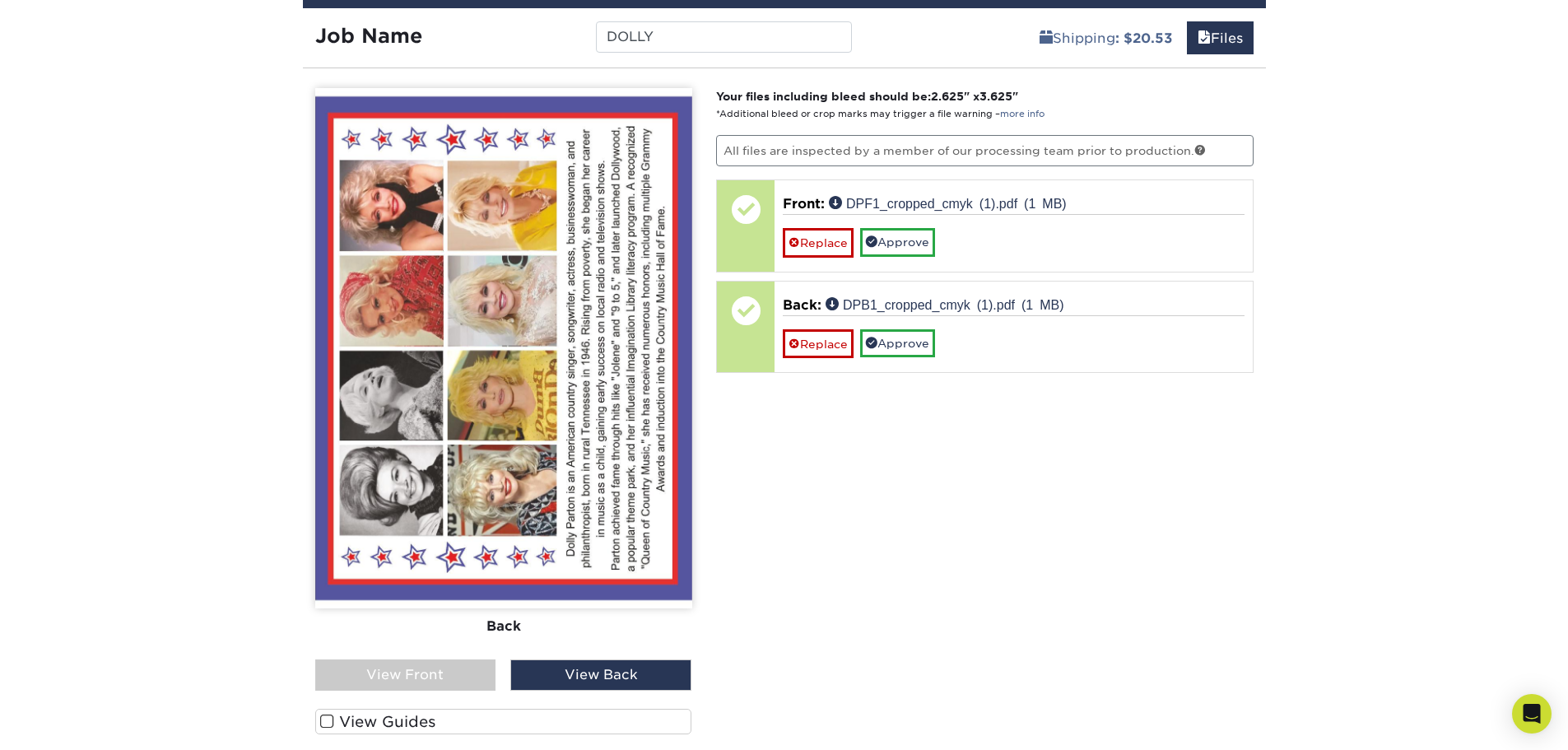
click at [453, 668] on div "View Front" at bounding box center [405, 674] width 181 height 31
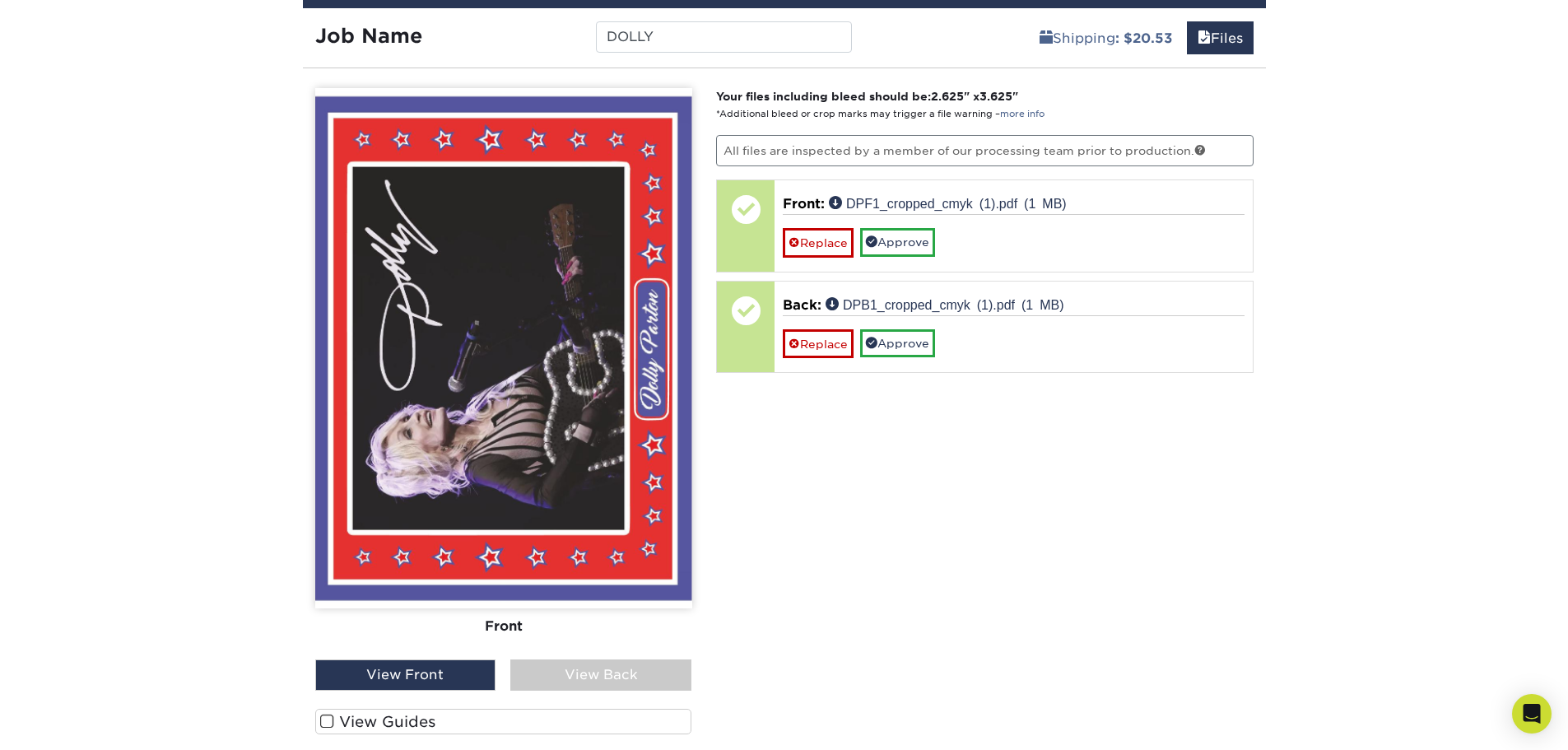
click at [421, 718] on label "View Guides" at bounding box center [503, 721] width 377 height 25
click at [0, 0] on input "View Guides" at bounding box center [0, 0] width 0 height 0
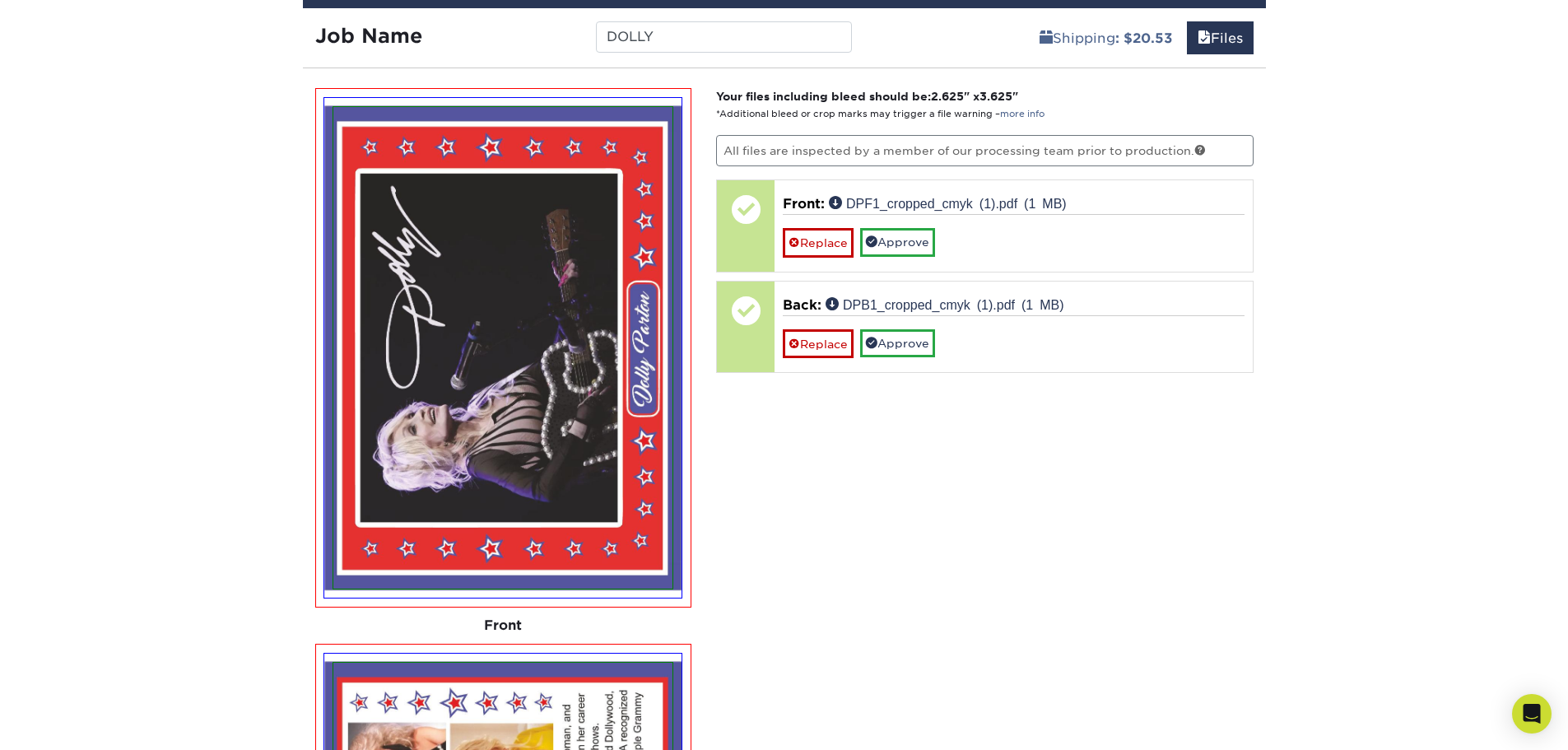
click at [891, 461] on div "Your files including bleed should be: 2.625 " x 3.625 " *Additional bleed or cr…" at bounding box center [985, 718] width 562 height 1260
click at [844, 505] on div "Your files including bleed should be: 2.625 " x 3.625 " *Additional bleed or cr…" at bounding box center [985, 718] width 562 height 1260
drag, startPoint x: 1009, startPoint y: 292, endPoint x: 874, endPoint y: 445, distance: 204.0
click at [874, 445] on div "Your files including bleed should be: 2.625 " x 3.625 " *Additional bleed or cr…" at bounding box center [985, 718] width 562 height 1260
